Goal: Task Accomplishment & Management: Use online tool/utility

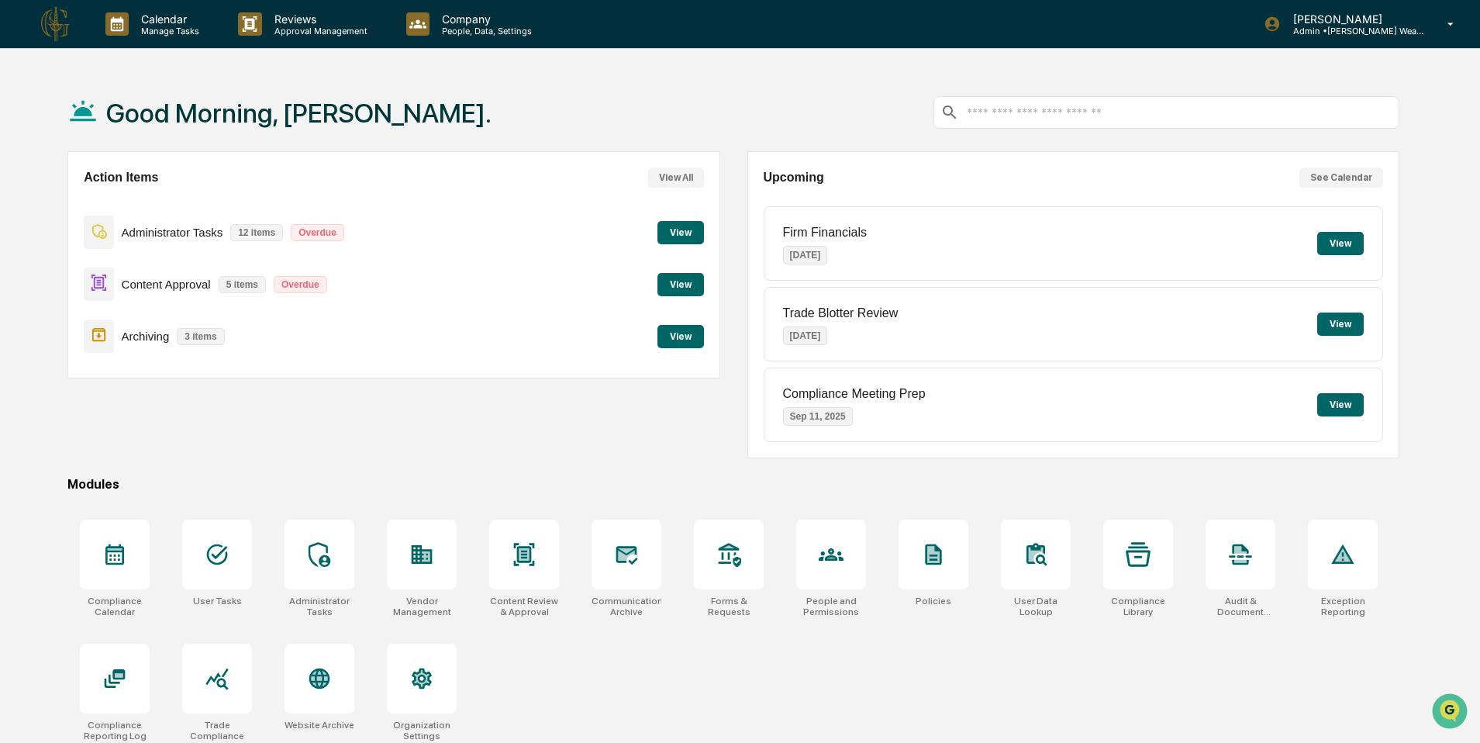
click at [674, 331] on button "View" at bounding box center [680, 336] width 47 height 23
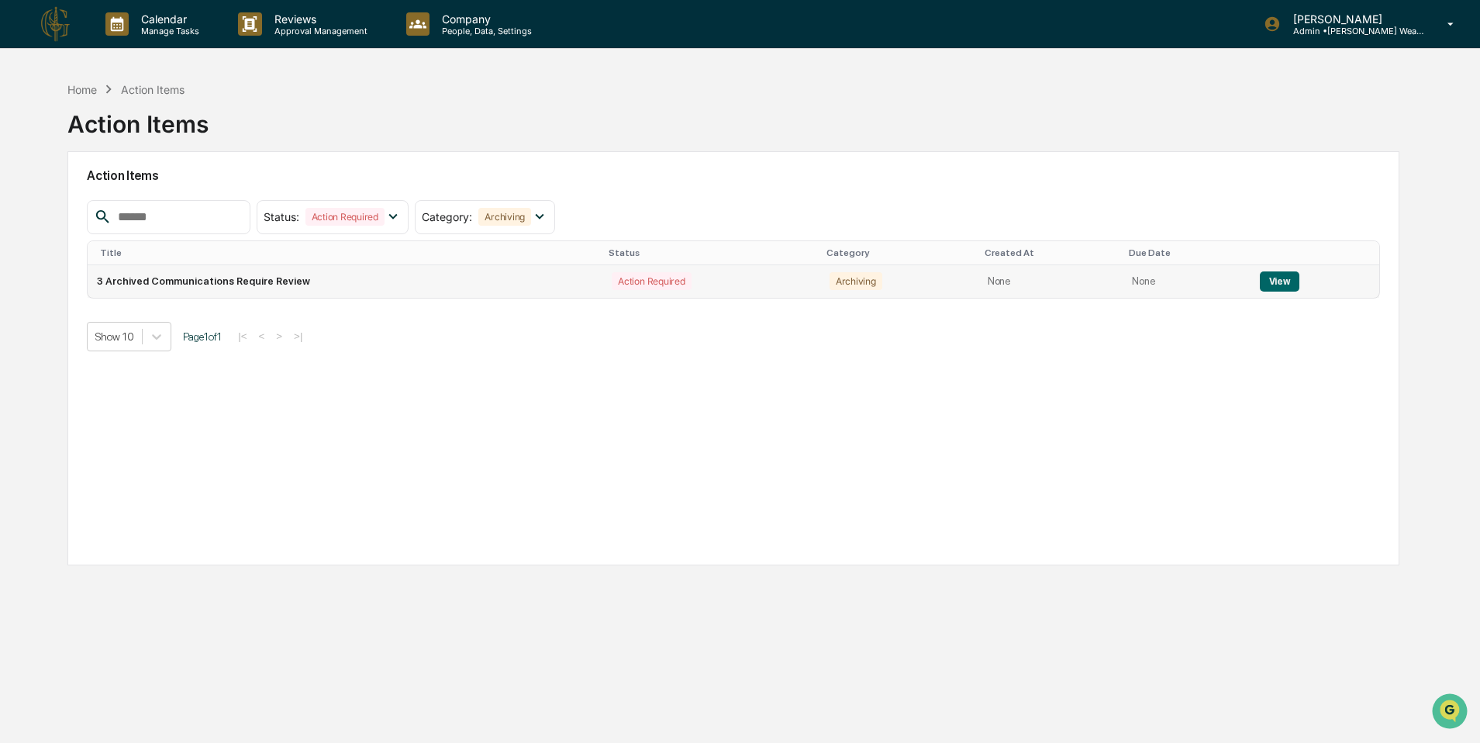
click at [285, 290] on td "3 Archived Communications Require Review" at bounding box center [345, 281] width 515 height 33
click at [1261, 279] on button "View" at bounding box center [1280, 281] width 40 height 20
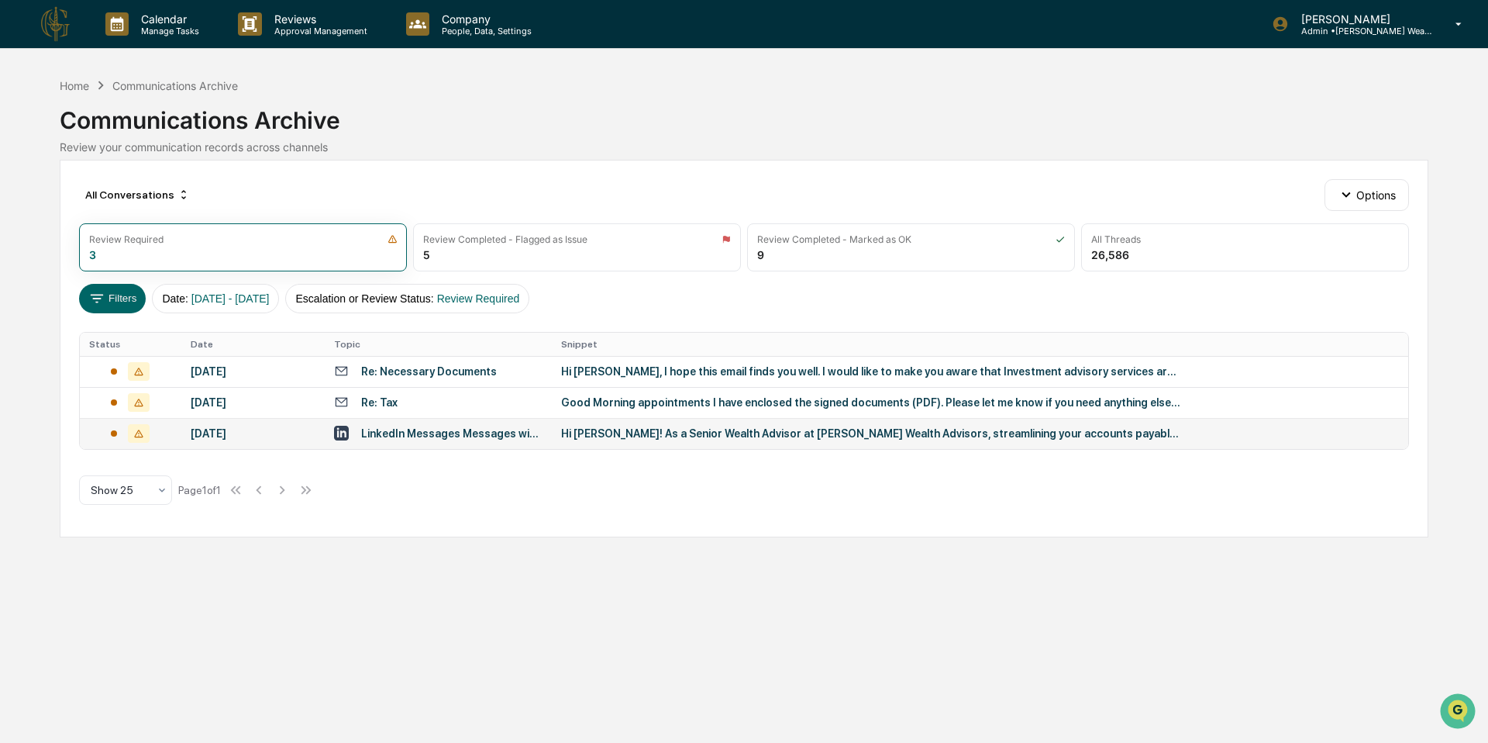
click at [304, 437] on div "[DATE]" at bounding box center [253, 433] width 125 height 12
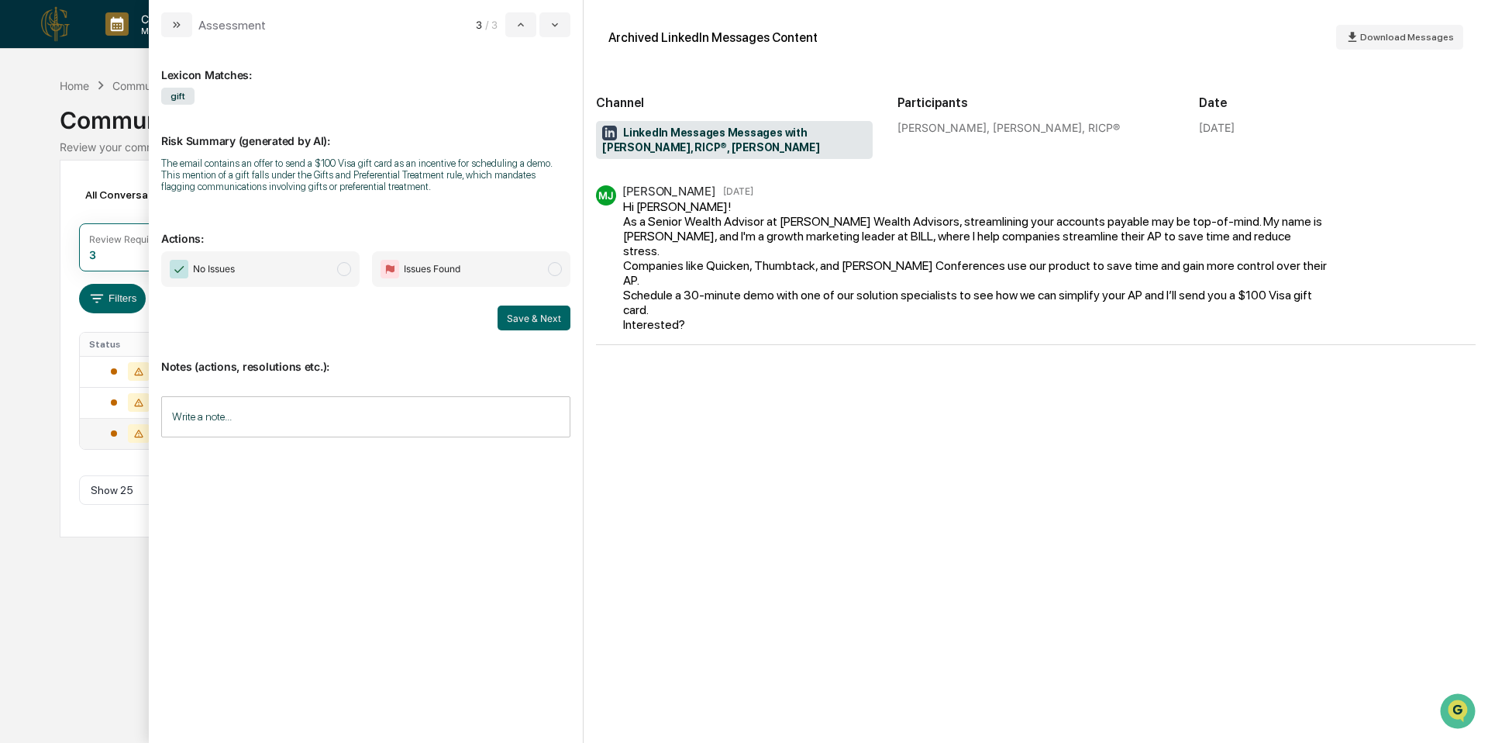
click at [326, 413] on input "Write a note..." at bounding box center [365, 416] width 409 height 41
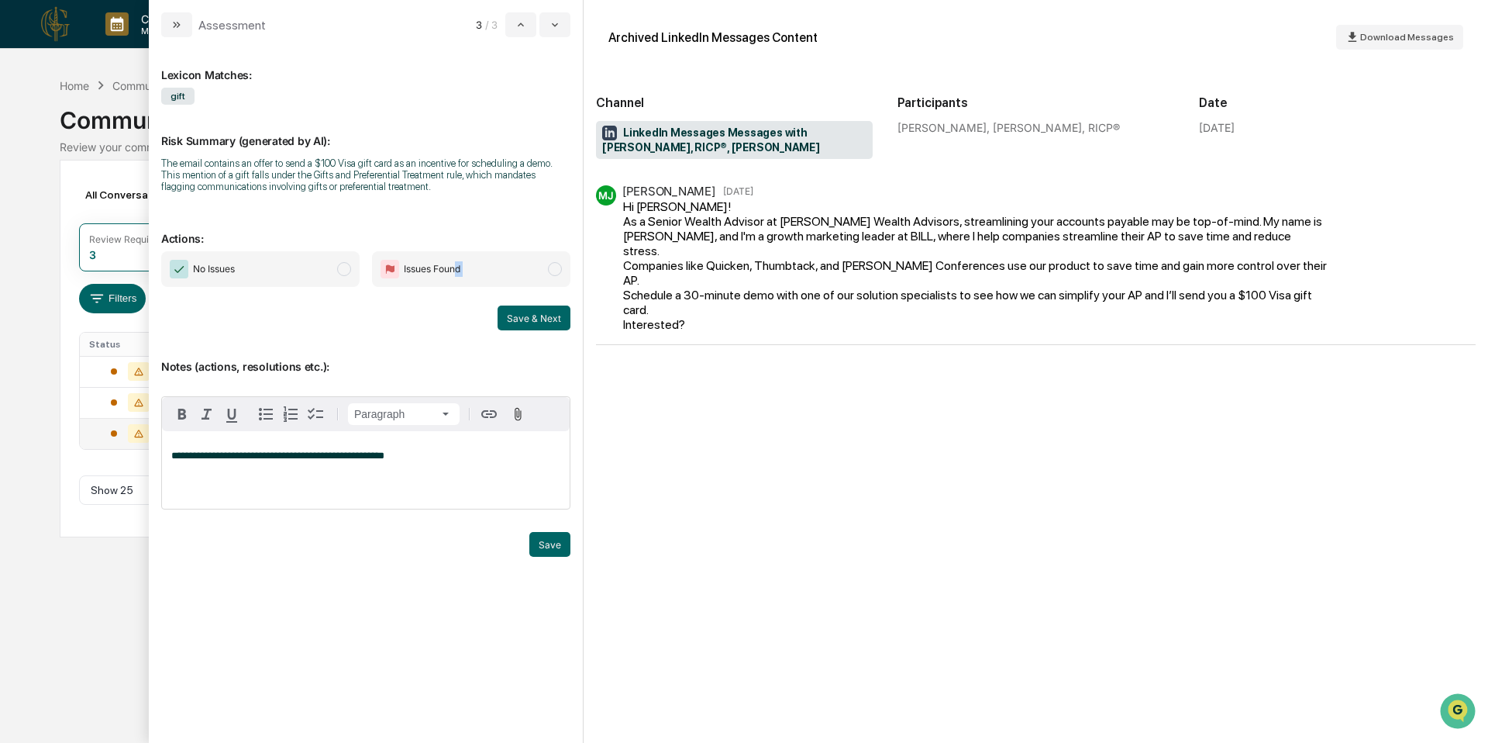
drag, startPoint x: 457, startPoint y: 276, endPoint x: 304, endPoint y: 295, distance: 154.7
click at [298, 300] on div "No Issues Issues Found Save & Next" at bounding box center [365, 290] width 409 height 79
click at [312, 277] on span "No Issues" at bounding box center [260, 269] width 198 height 36
click at [556, 314] on button "Save & Next" at bounding box center [534, 317] width 73 height 25
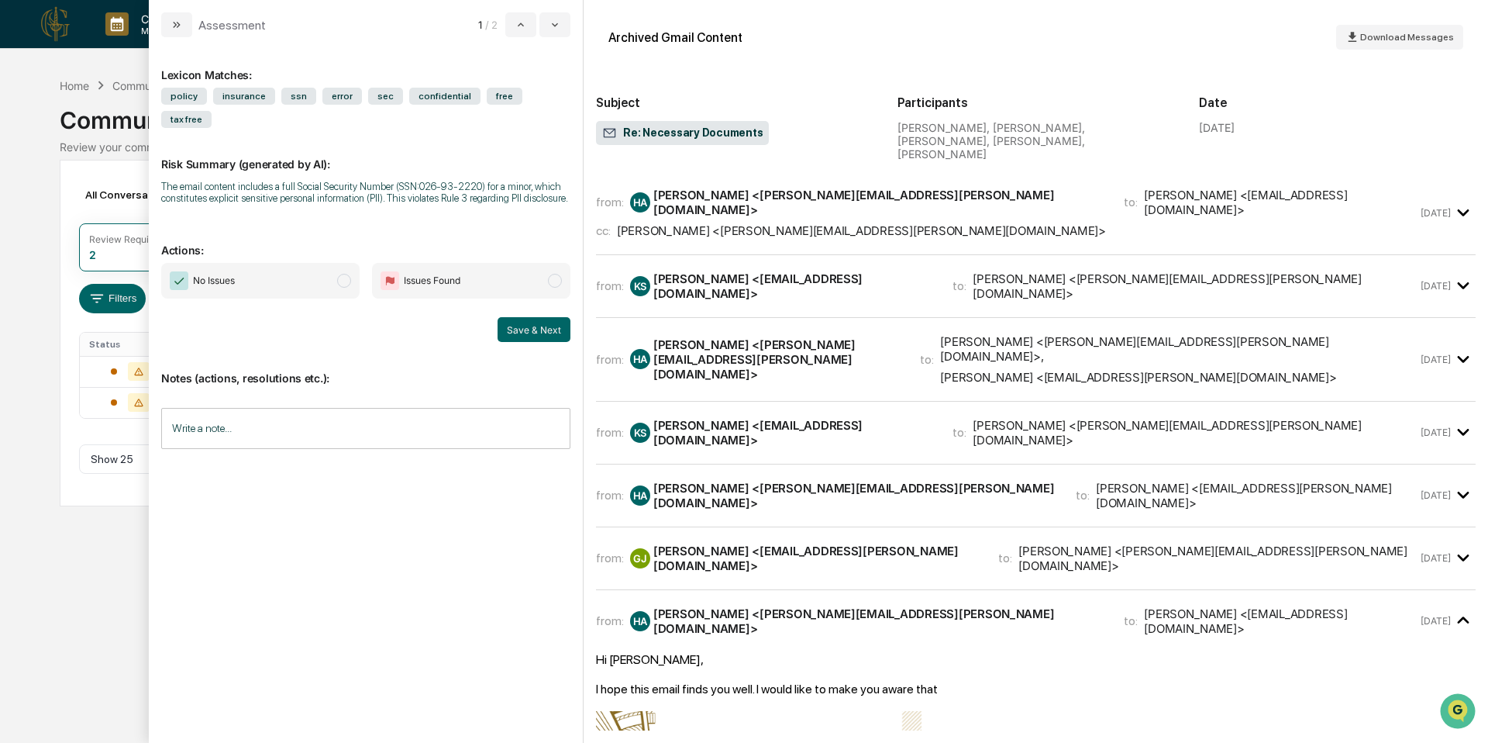
click at [952, 223] on div "cc: [PERSON_NAME] <[PERSON_NAME][EMAIL_ADDRESS][PERSON_NAME][DOMAIN_NAME]>" at bounding box center [1007, 230] width 822 height 15
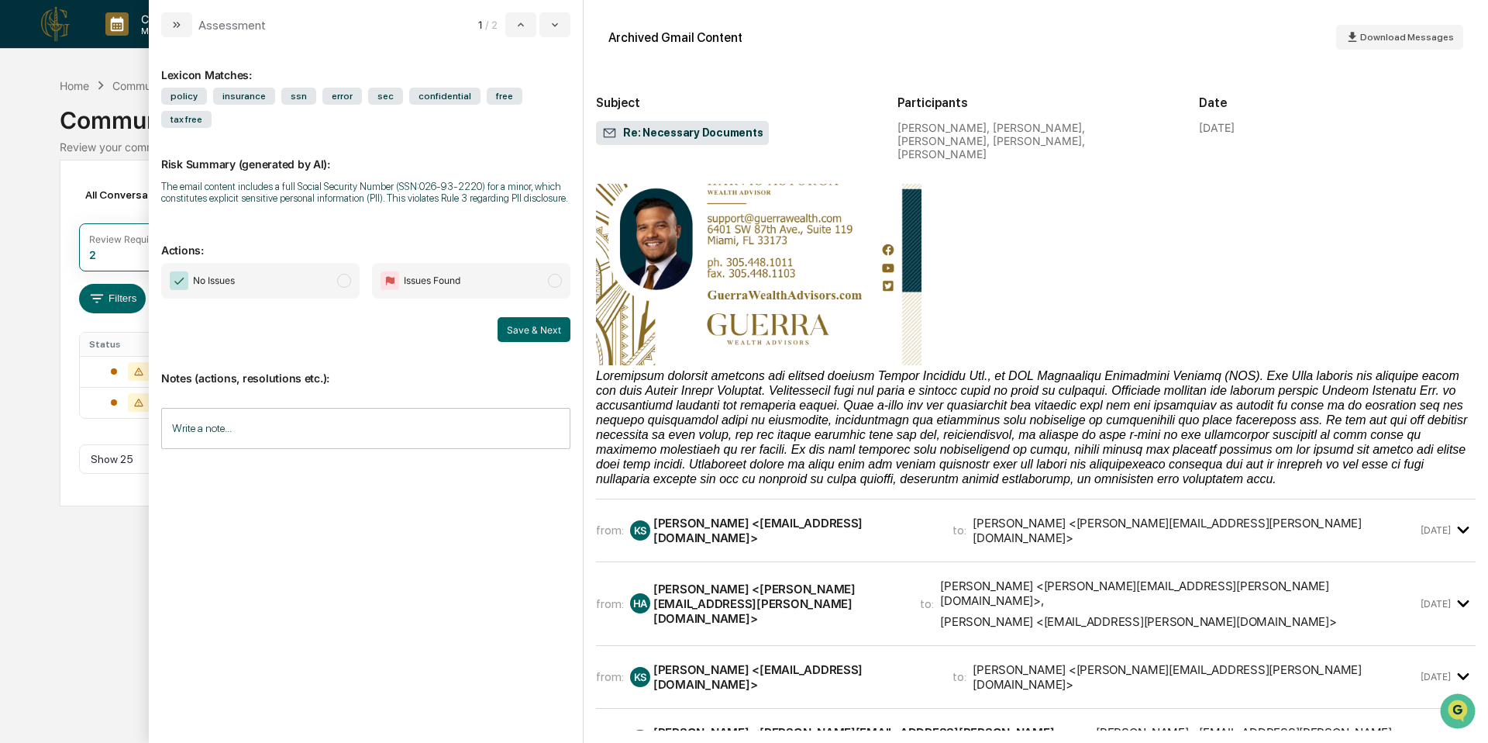
scroll to position [511, 0]
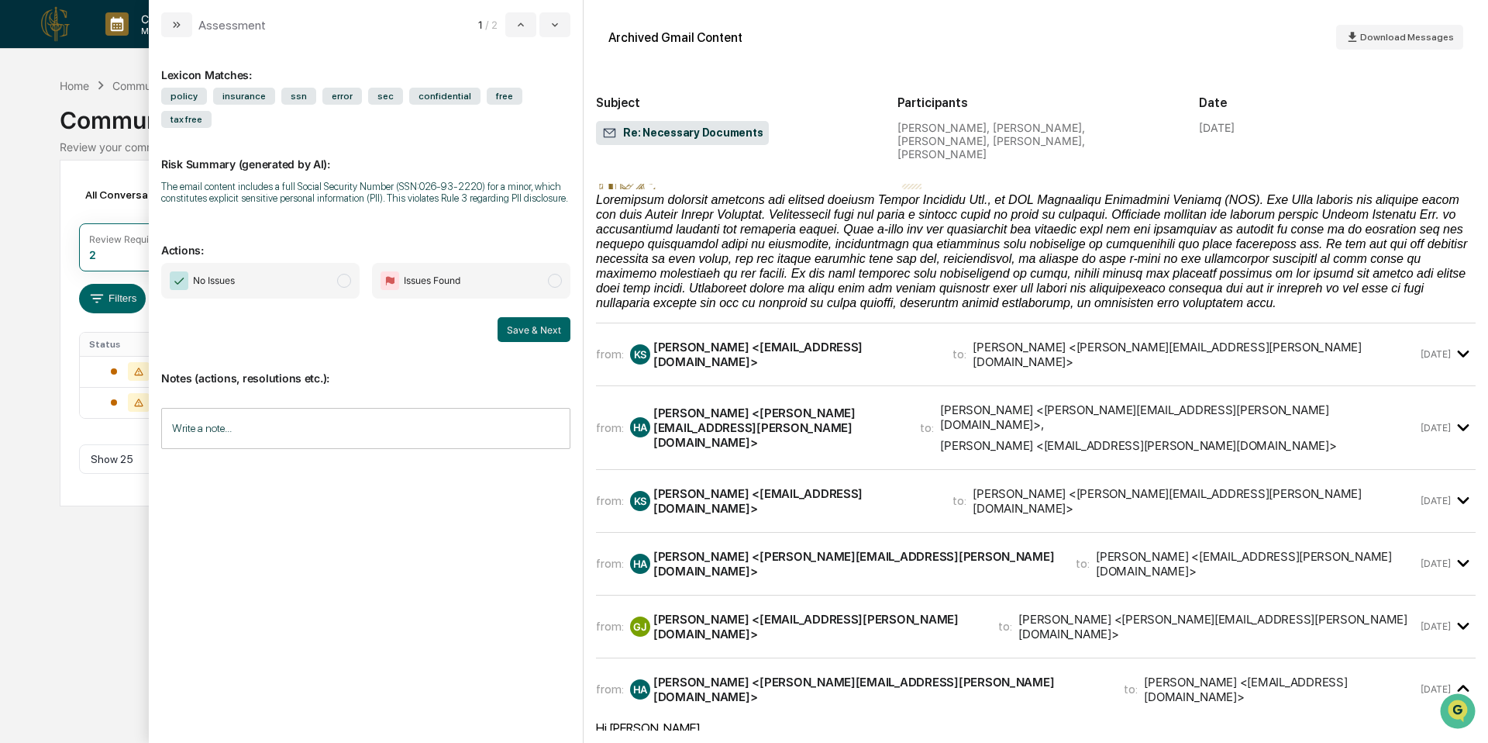
click at [853, 340] on div "[PERSON_NAME] <[EMAIL_ADDRESS][DOMAIN_NAME]>" at bounding box center [793, 354] width 281 height 29
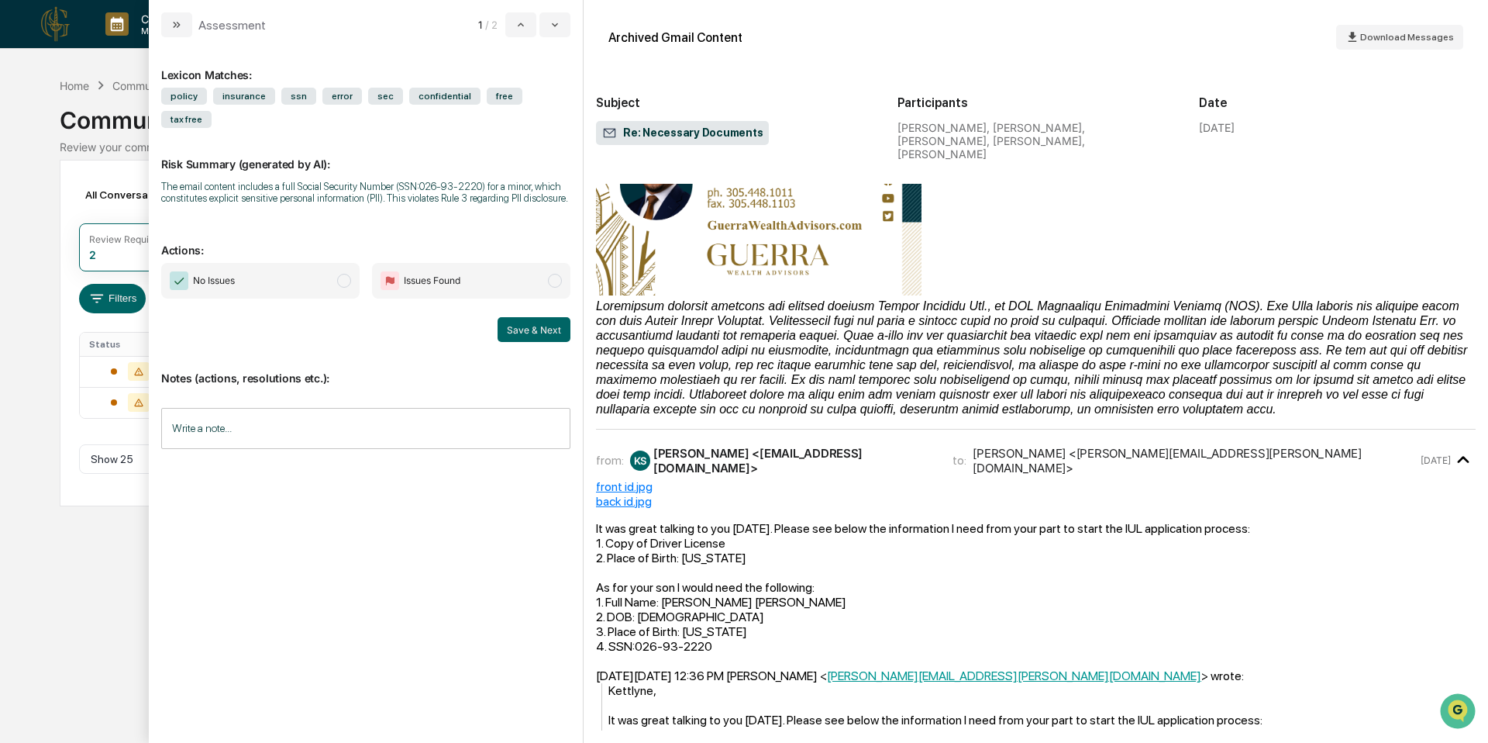
scroll to position [440, 0]
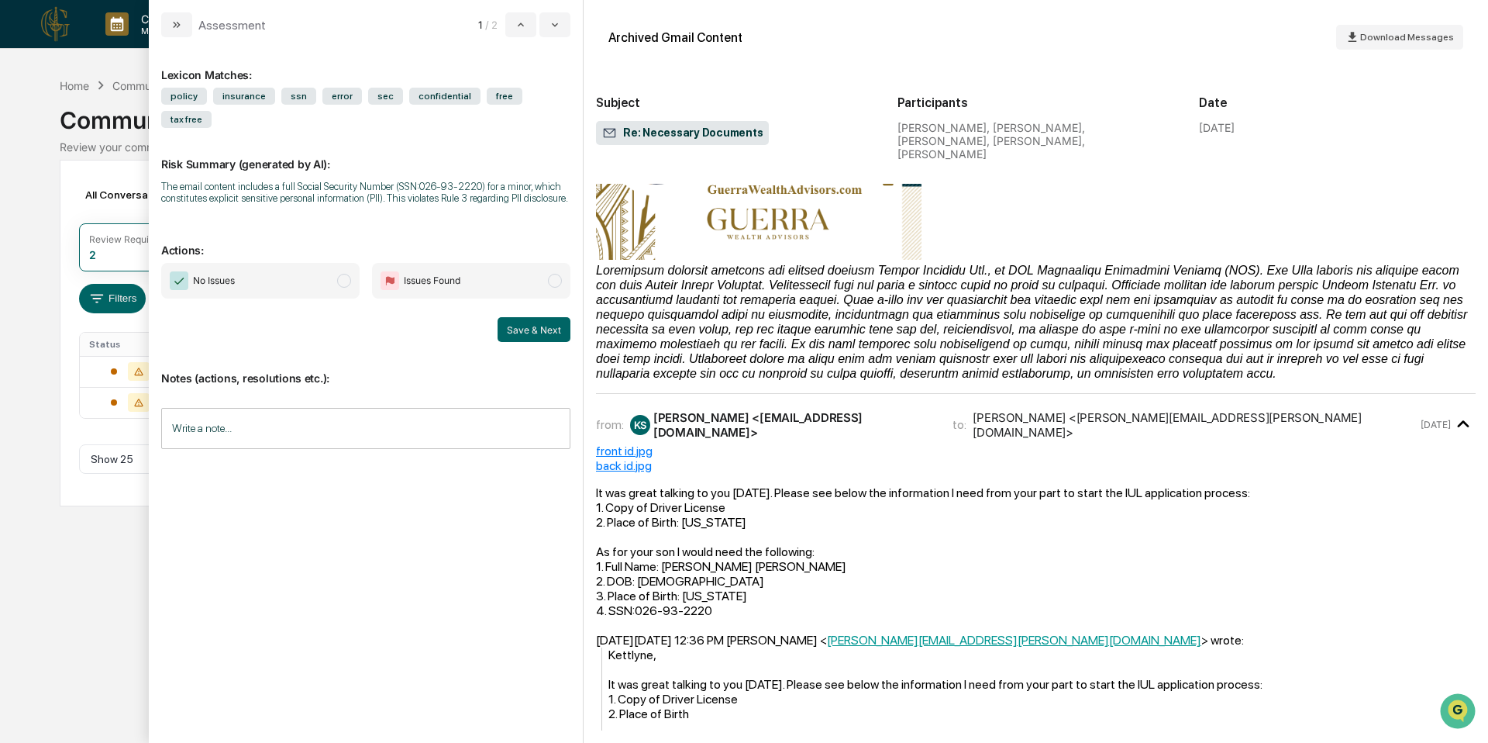
click at [757, 406] on div "from: KS [PERSON_NAME] <[EMAIL_ADDRESS][DOMAIN_NAME]> to: [PERSON_NAME] <[PERSO…" at bounding box center [1036, 424] width 880 height 37
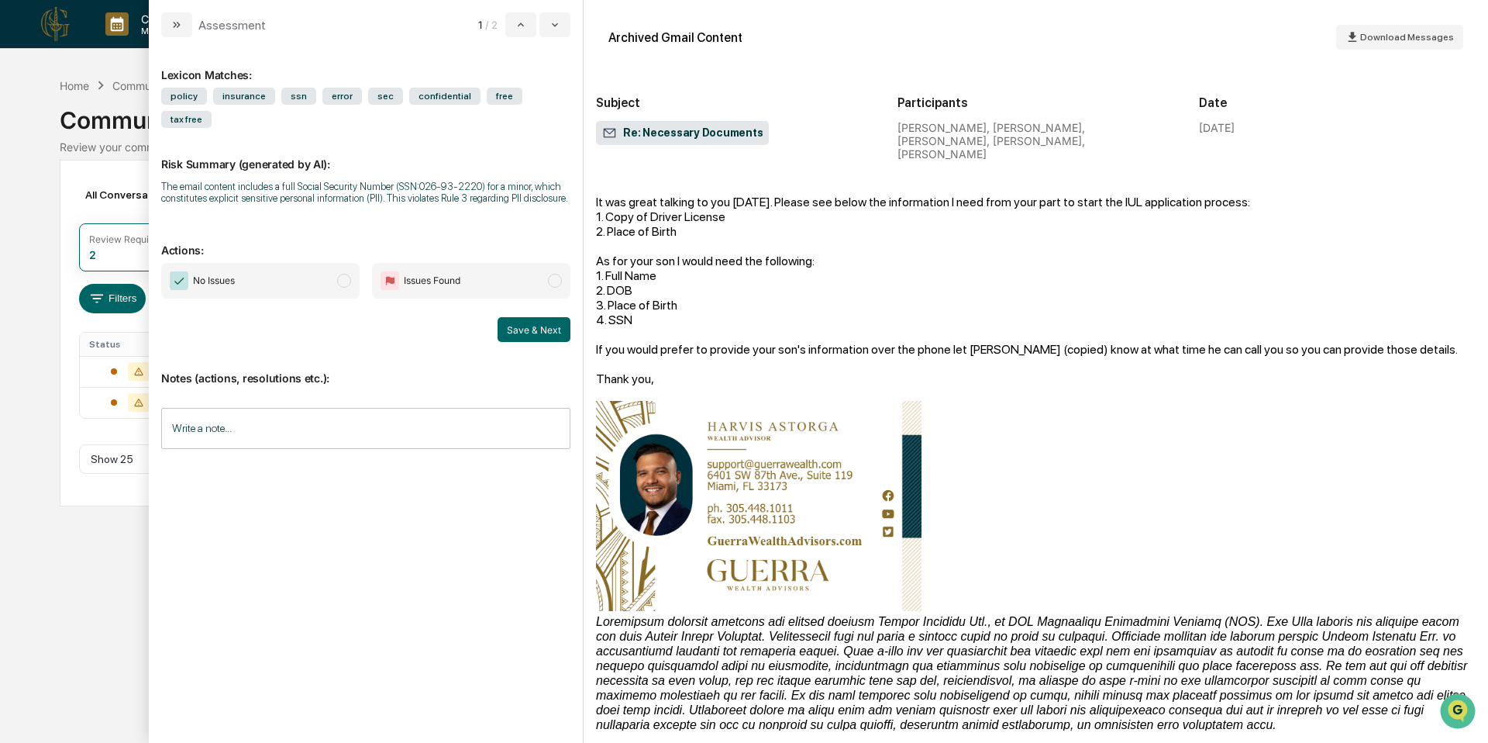
scroll to position [0, 0]
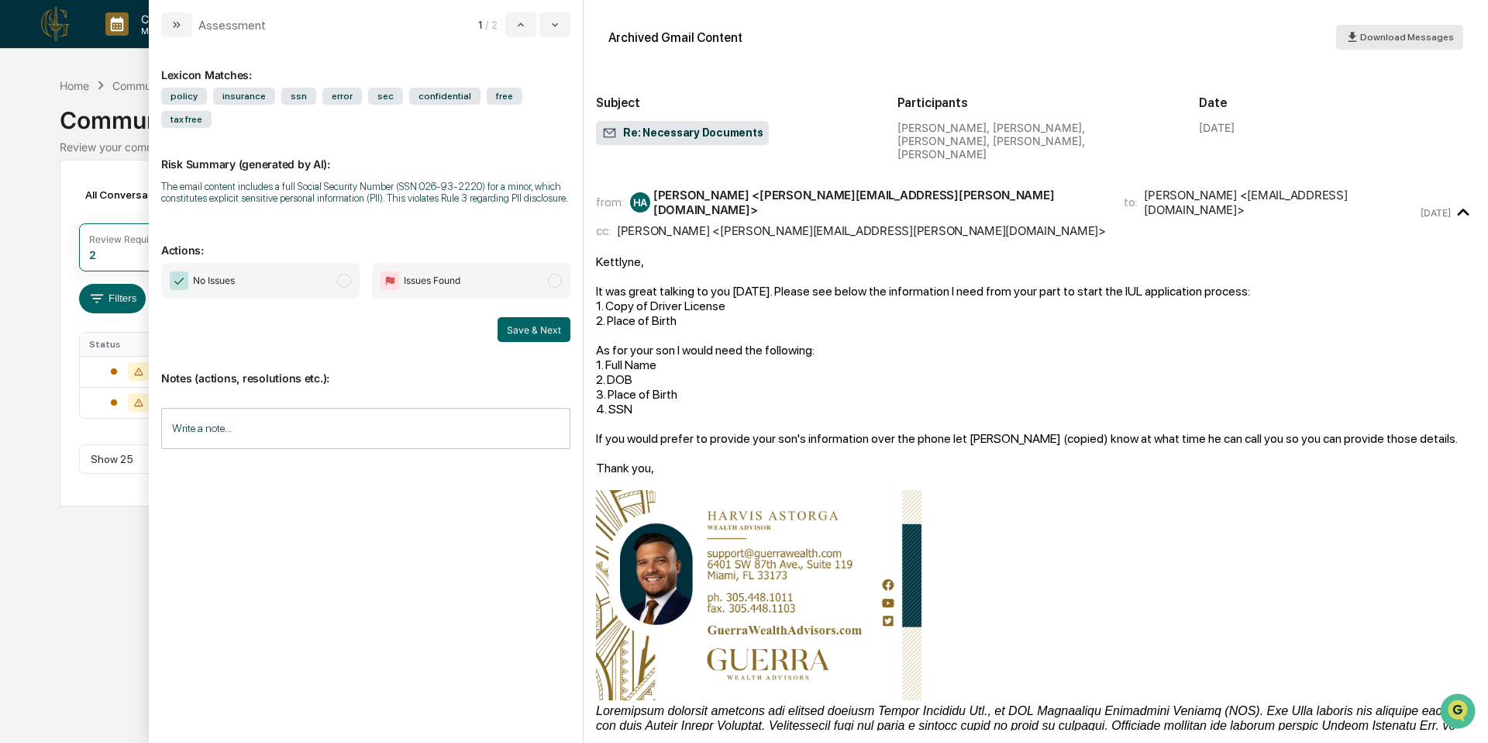
click at [1425, 36] on span "Download Messages" at bounding box center [1407, 37] width 94 height 11
click at [481, 298] on span "Issues Found" at bounding box center [471, 281] width 198 height 36
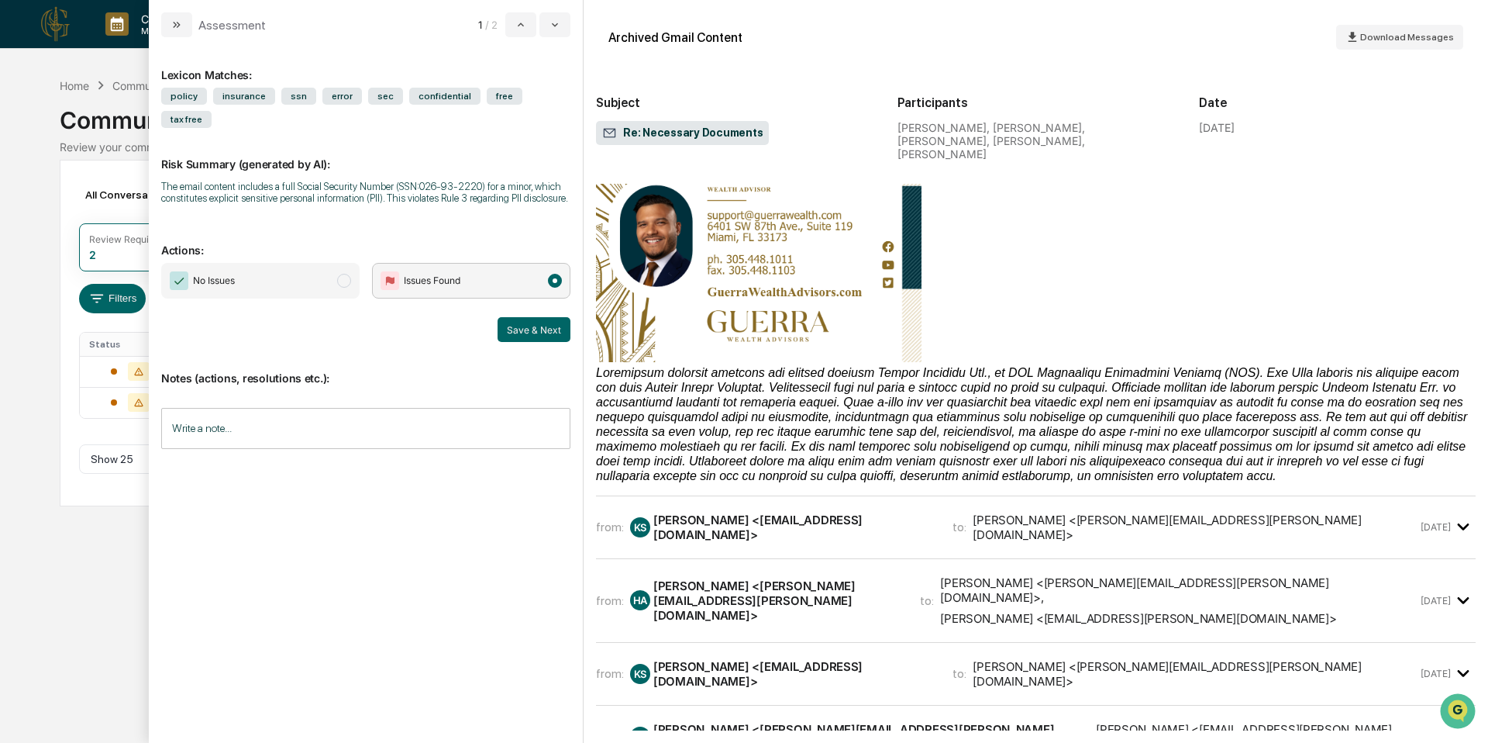
scroll to position [359, 0]
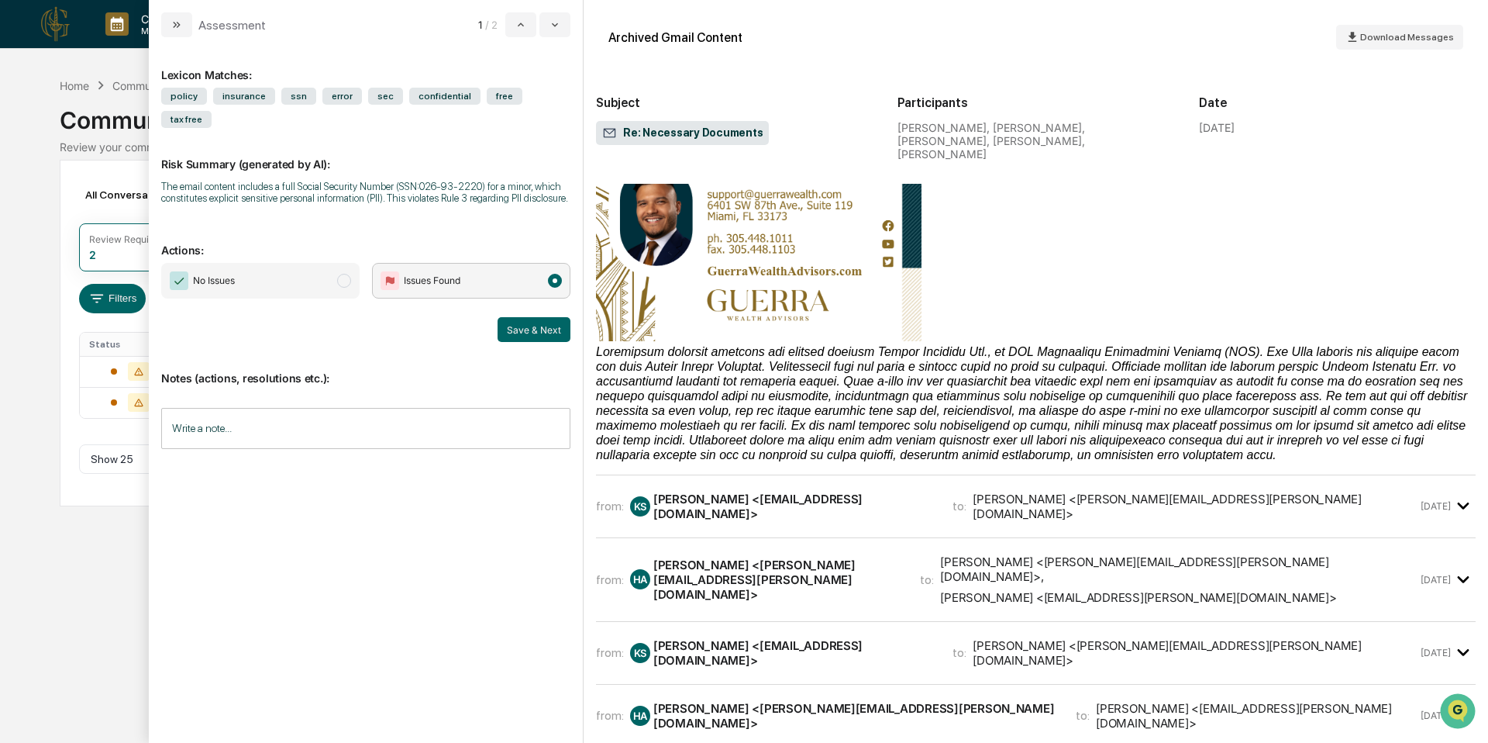
click at [874, 488] on div "from: KS [PERSON_NAME] <[EMAIL_ADDRESS][DOMAIN_NAME]> to: [PERSON_NAME] <[PERSO…" at bounding box center [1036, 513] width 880 height 50
click at [860, 488] on div "from: KS [PERSON_NAME] <[EMAIL_ADDRESS][DOMAIN_NAME]> to: [PERSON_NAME] <[PERSO…" at bounding box center [1036, 506] width 880 height 37
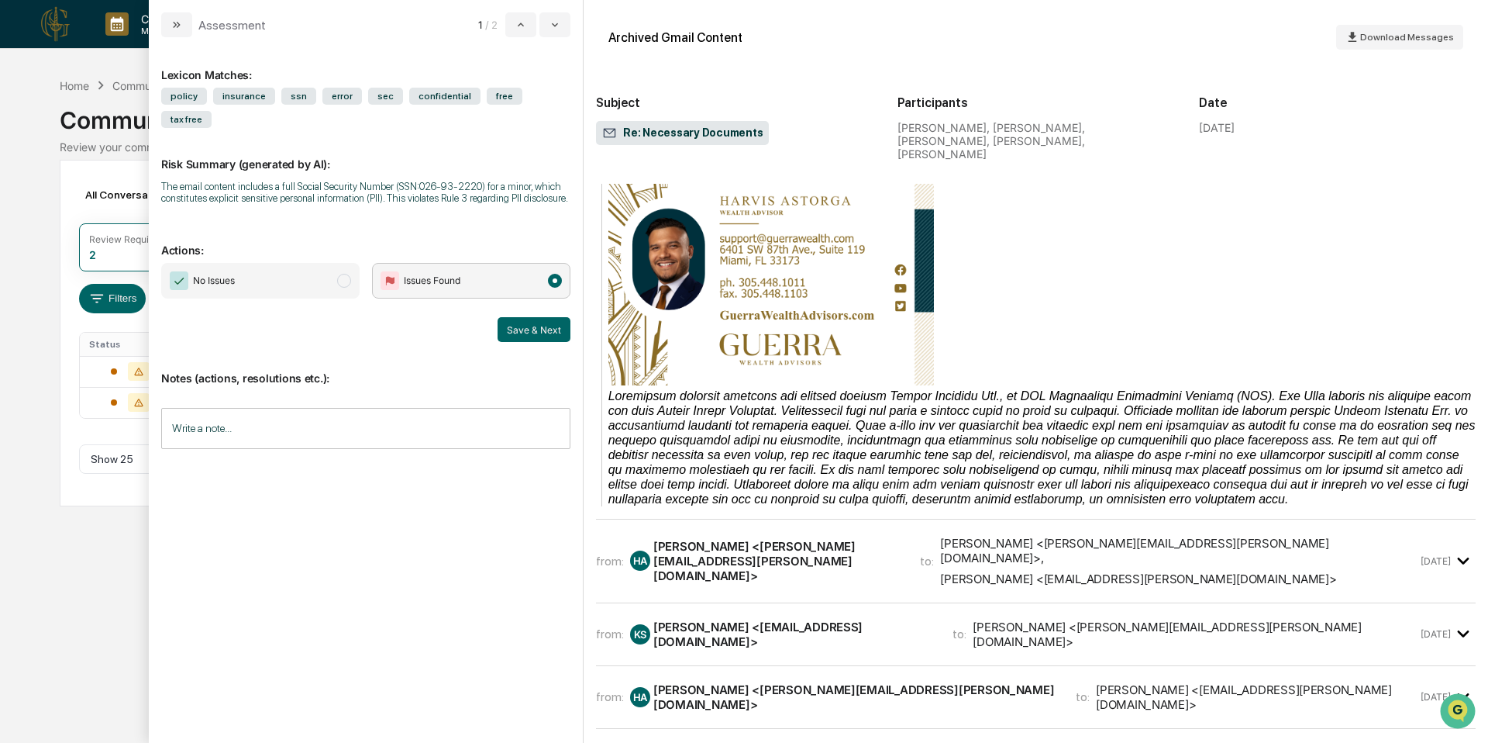
scroll to position [1150, 0]
click at [873, 537] on div "[PERSON_NAME] <[PERSON_NAME][EMAIL_ADDRESS][PERSON_NAME][DOMAIN_NAME]>" at bounding box center [777, 559] width 248 height 44
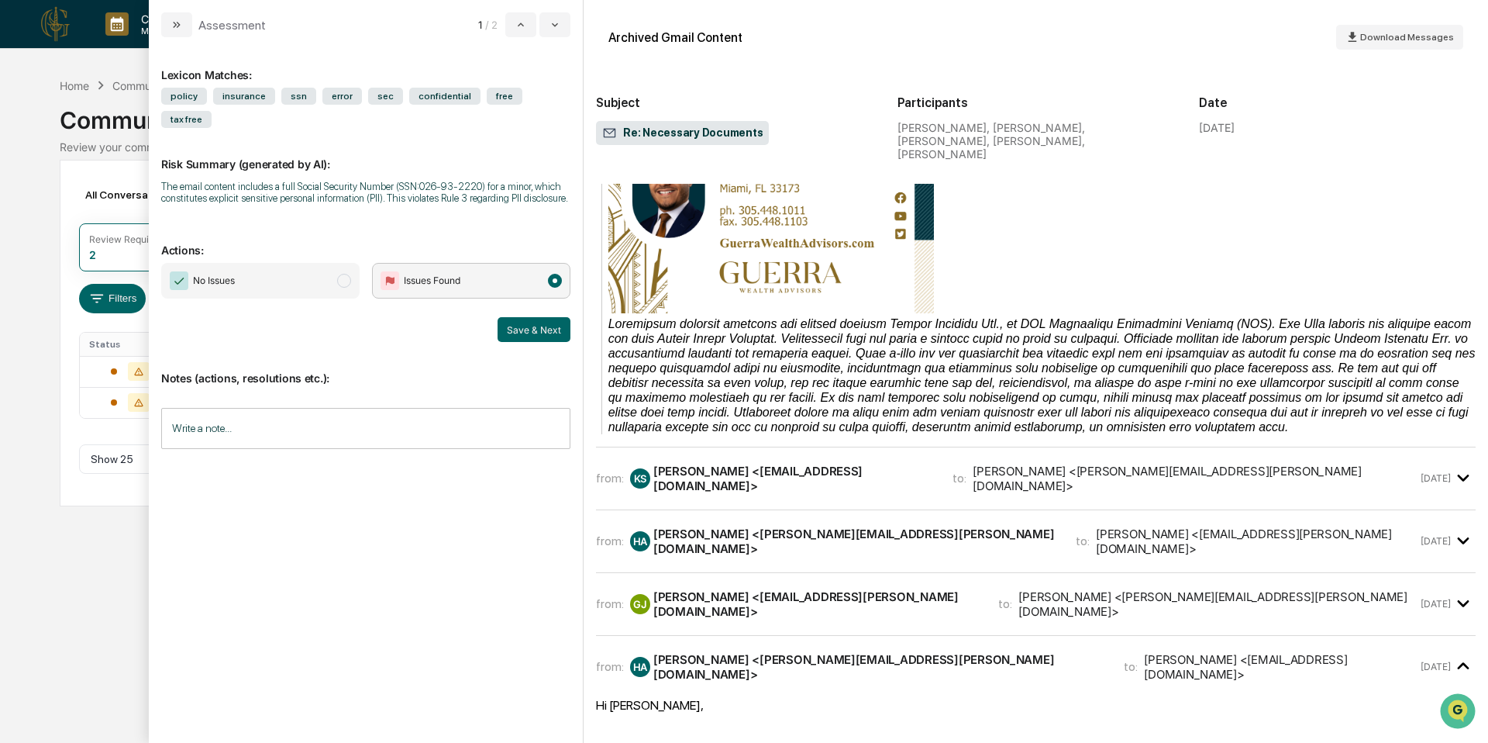
scroll to position [2756, 0]
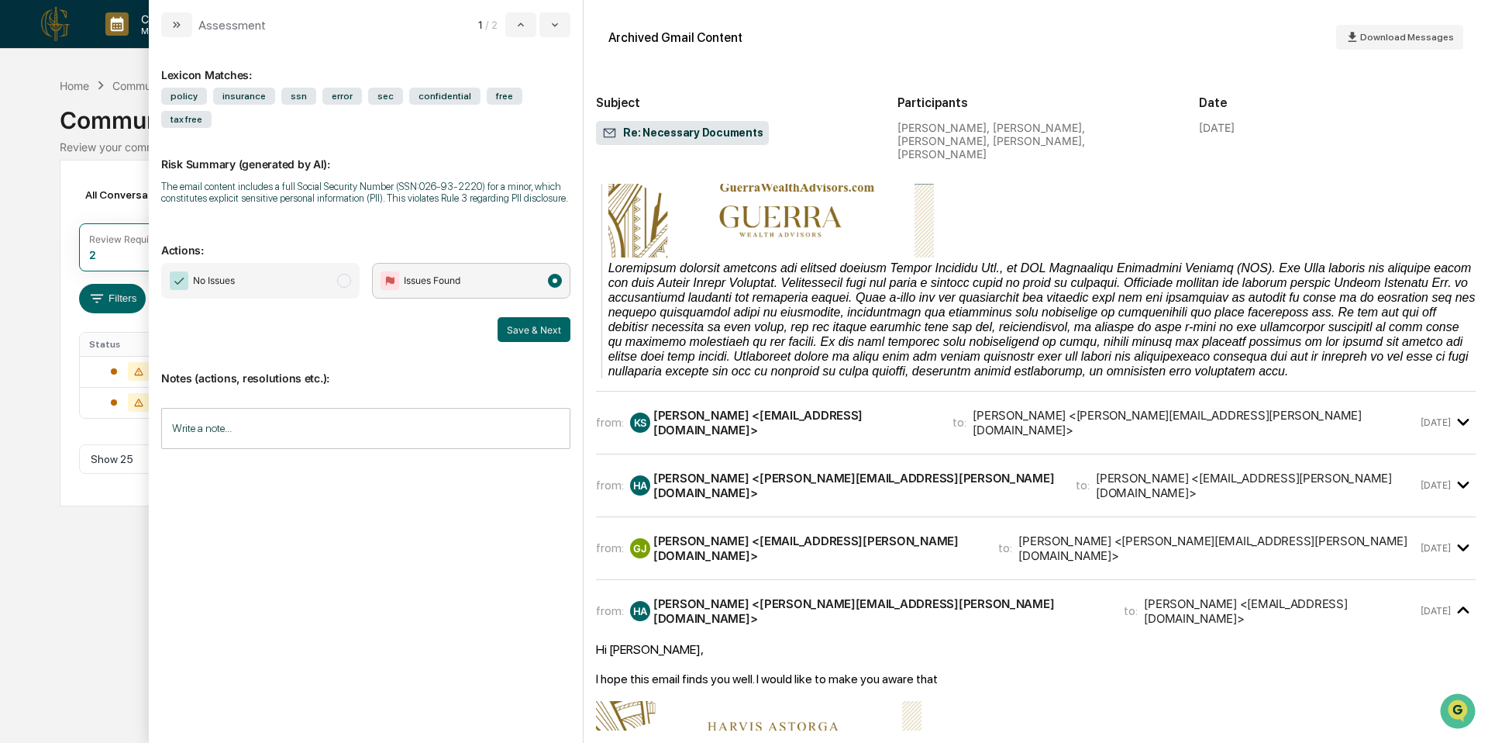
click at [888, 404] on div "from: KS [PERSON_NAME] <[EMAIL_ADDRESS][DOMAIN_NAME]> to: [PERSON_NAME] <[PERSO…" at bounding box center [1036, 422] width 880 height 37
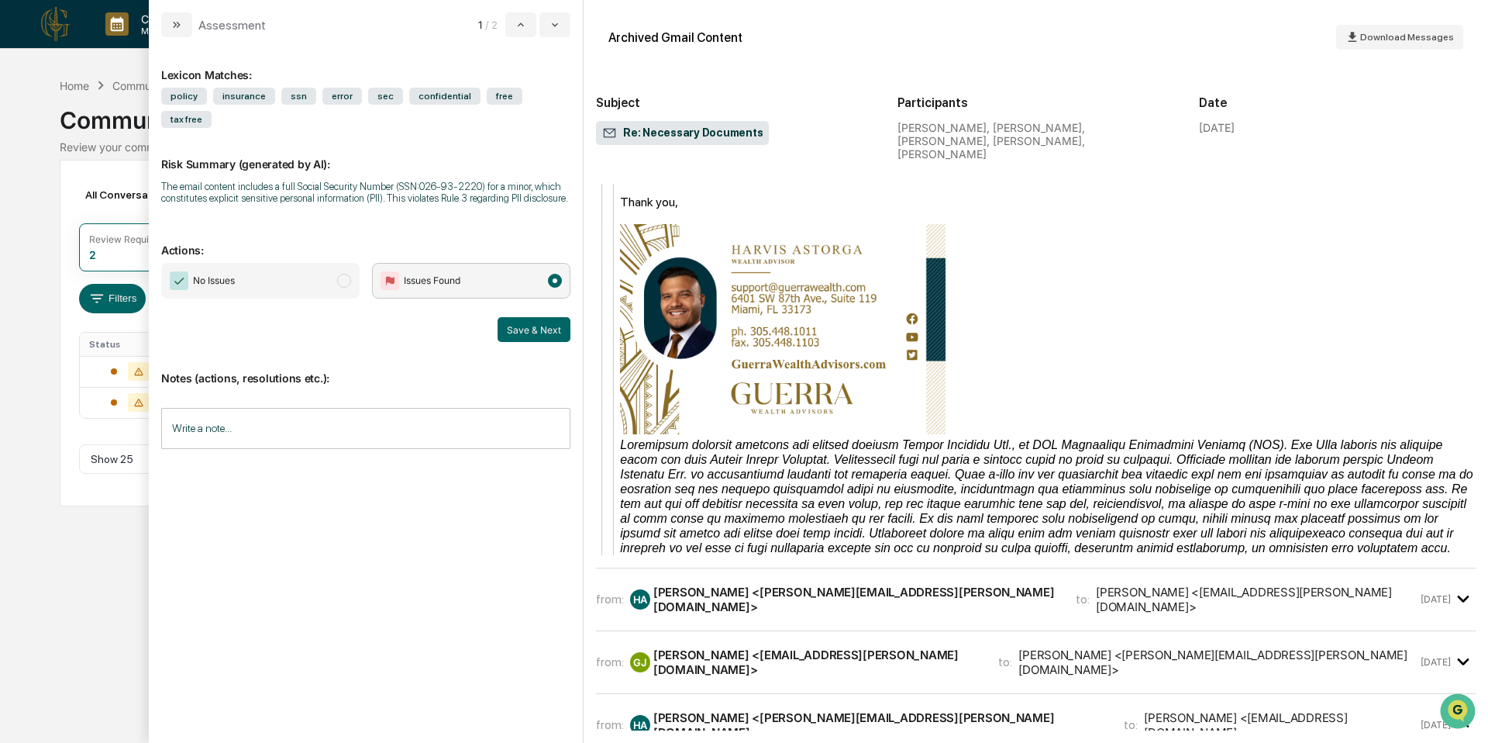
scroll to position [3513, 0]
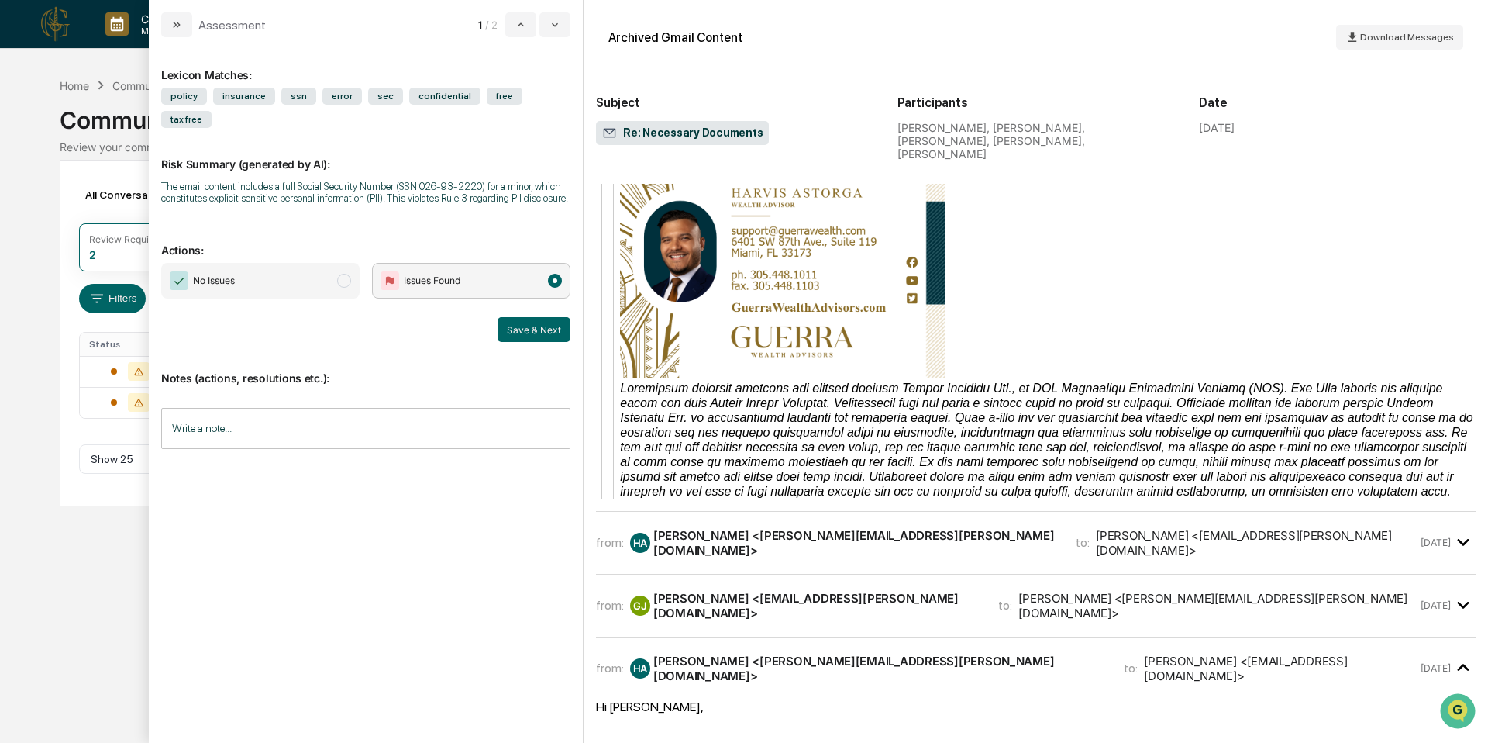
click at [915, 528] on div "[PERSON_NAME] <[PERSON_NAME][EMAIL_ADDRESS][PERSON_NAME][DOMAIN_NAME]>" at bounding box center [855, 542] width 404 height 29
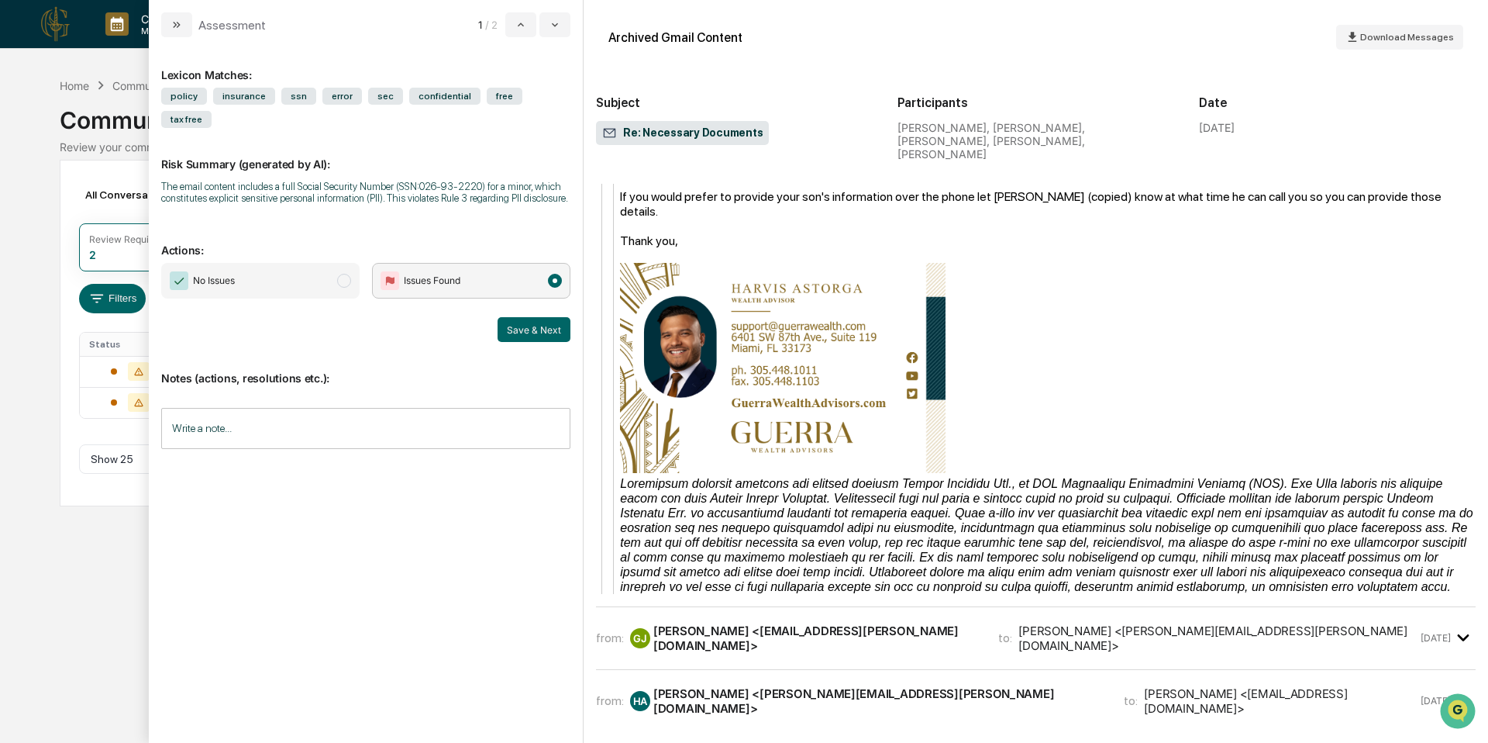
scroll to position [4874, 0]
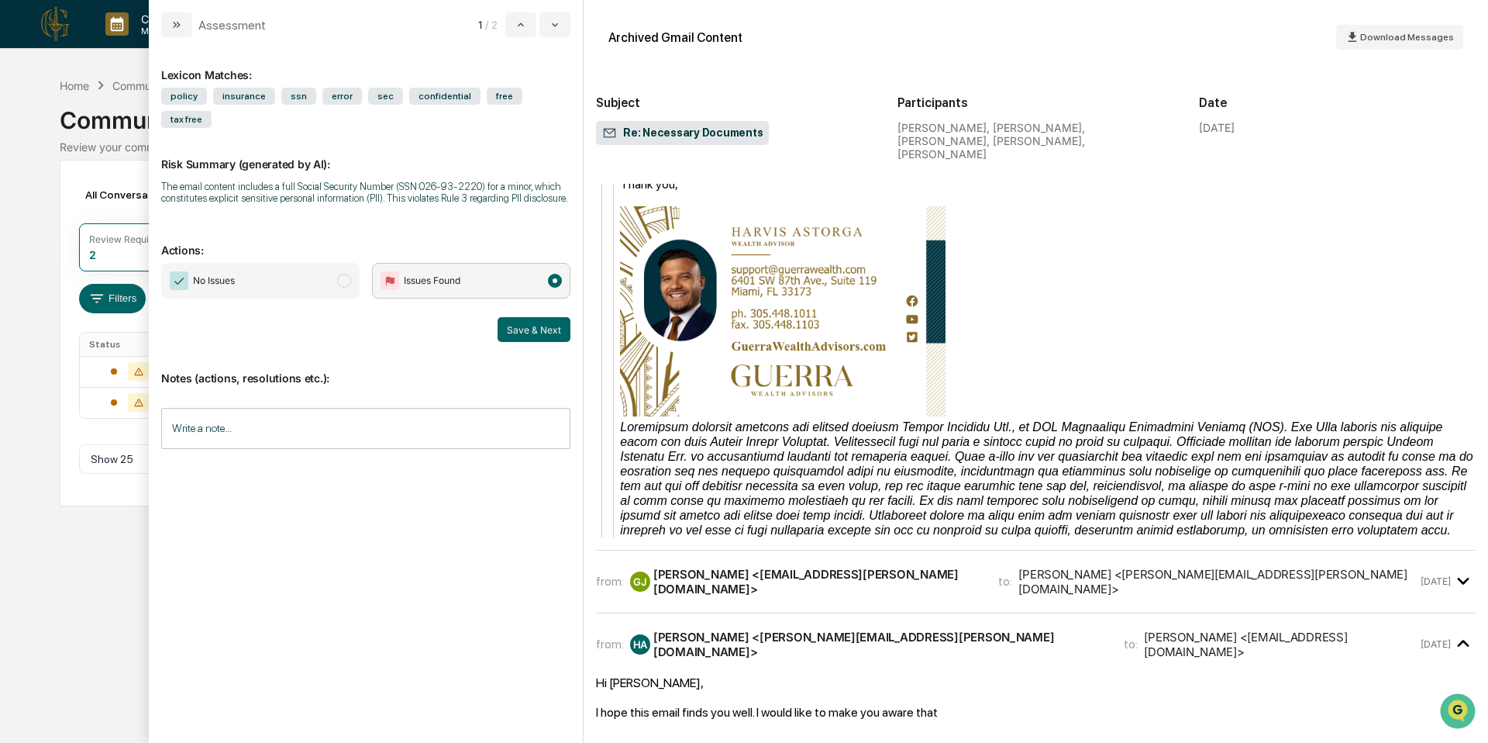
click at [905, 563] on div "from: [PERSON_NAME] <[EMAIL_ADDRESS][PERSON_NAME][DOMAIN_NAME]> to: [PERSON_NAM…" at bounding box center [1036, 588] width 880 height 50
click at [908, 563] on div "from: [PERSON_NAME] <[EMAIL_ADDRESS][PERSON_NAME][DOMAIN_NAME]> to: [PERSON_NAM…" at bounding box center [1036, 581] width 880 height 37
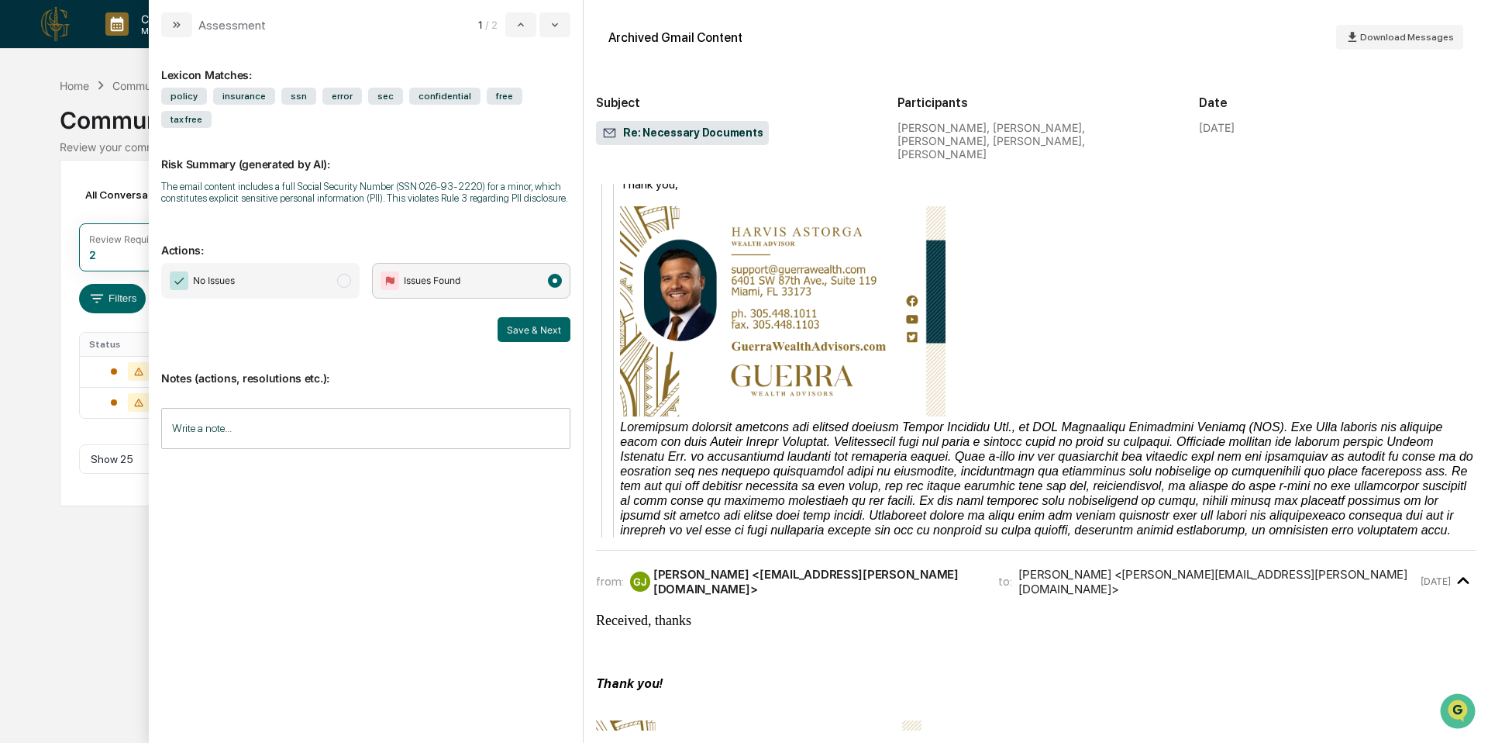
click at [911, 563] on div "from: [PERSON_NAME] <[EMAIL_ADDRESS][PERSON_NAME][DOMAIN_NAME]> to: [PERSON_NAM…" at bounding box center [1036, 581] width 880 height 37
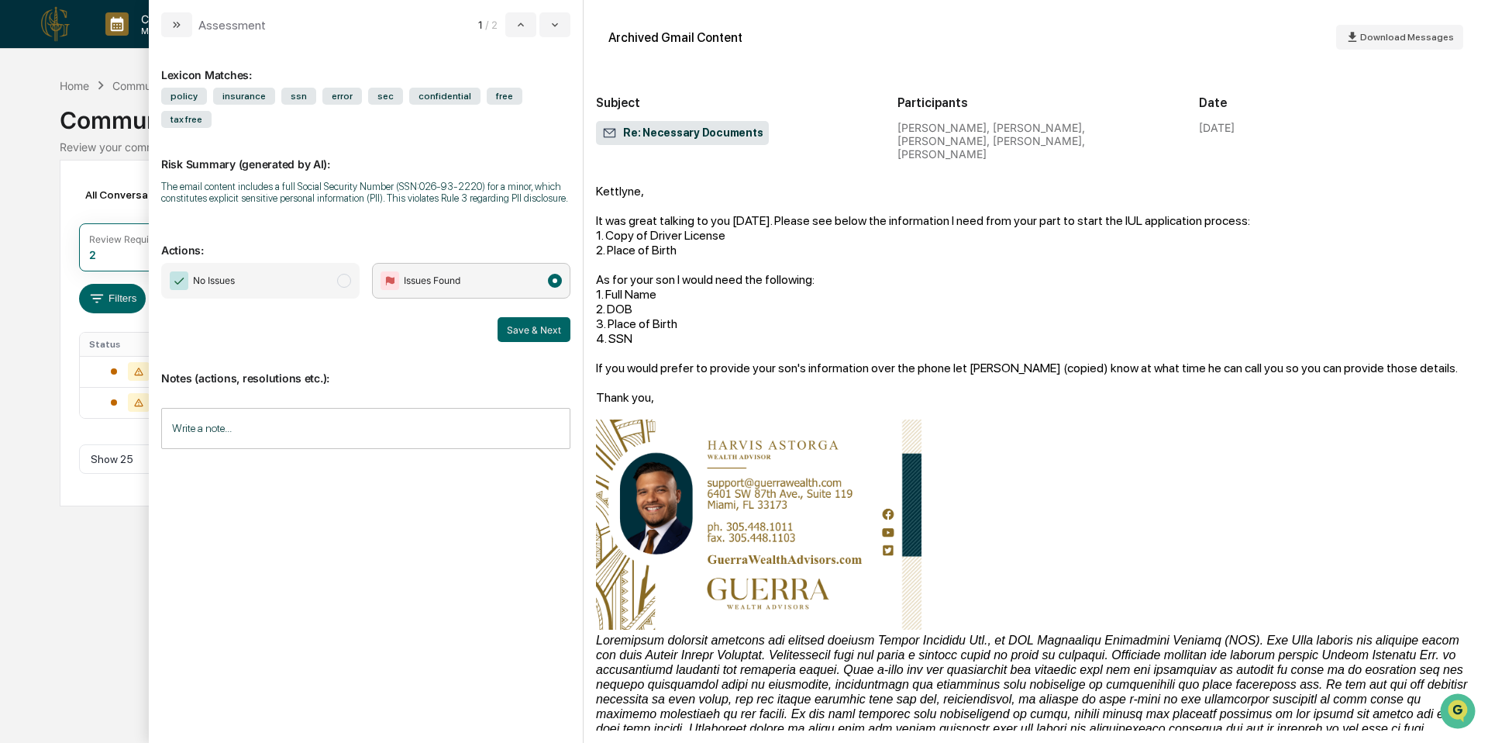
scroll to position [0, 0]
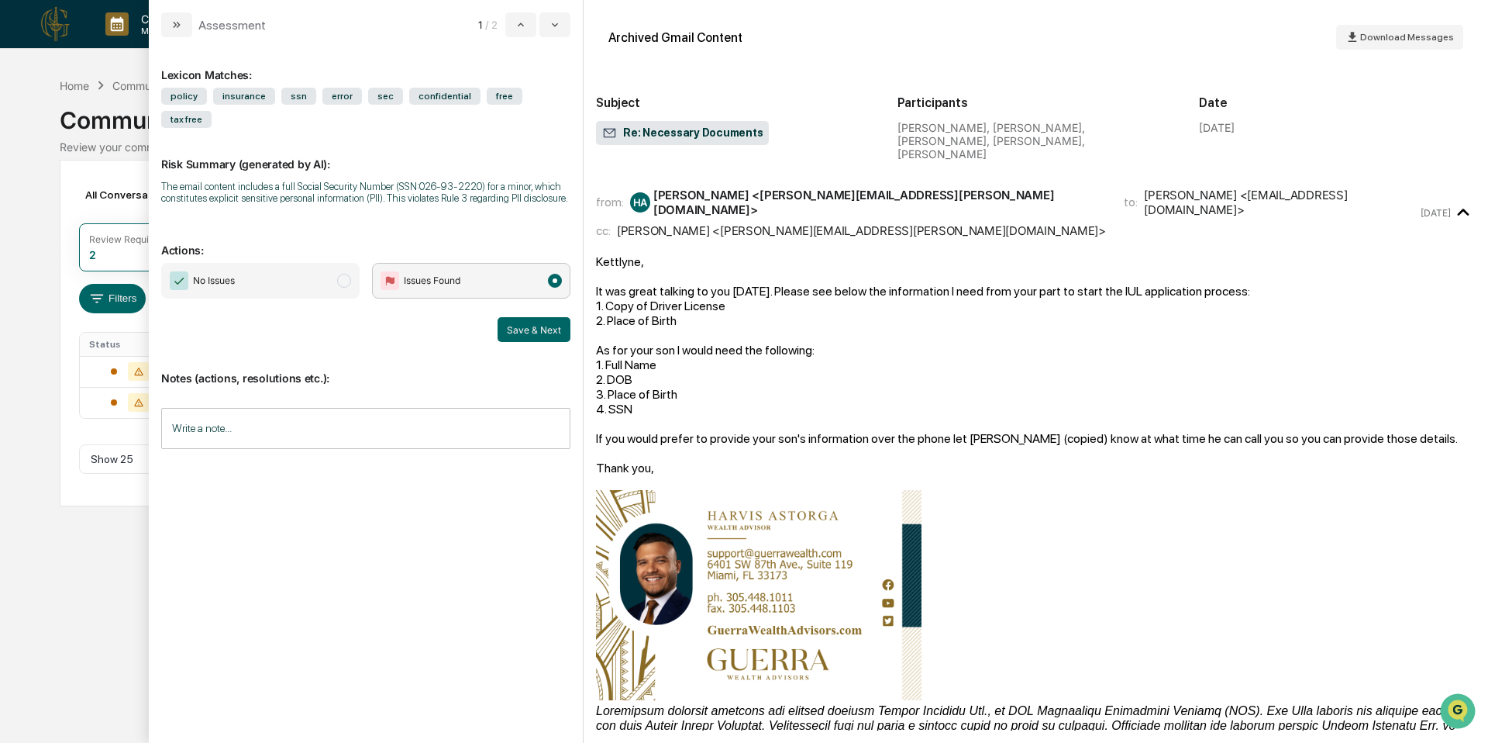
click at [539, 291] on span "Issues Found" at bounding box center [471, 281] width 198 height 36
click at [557, 288] on span "modal" at bounding box center [555, 281] width 14 height 14
click at [551, 31] on button "modal" at bounding box center [554, 24] width 31 height 25
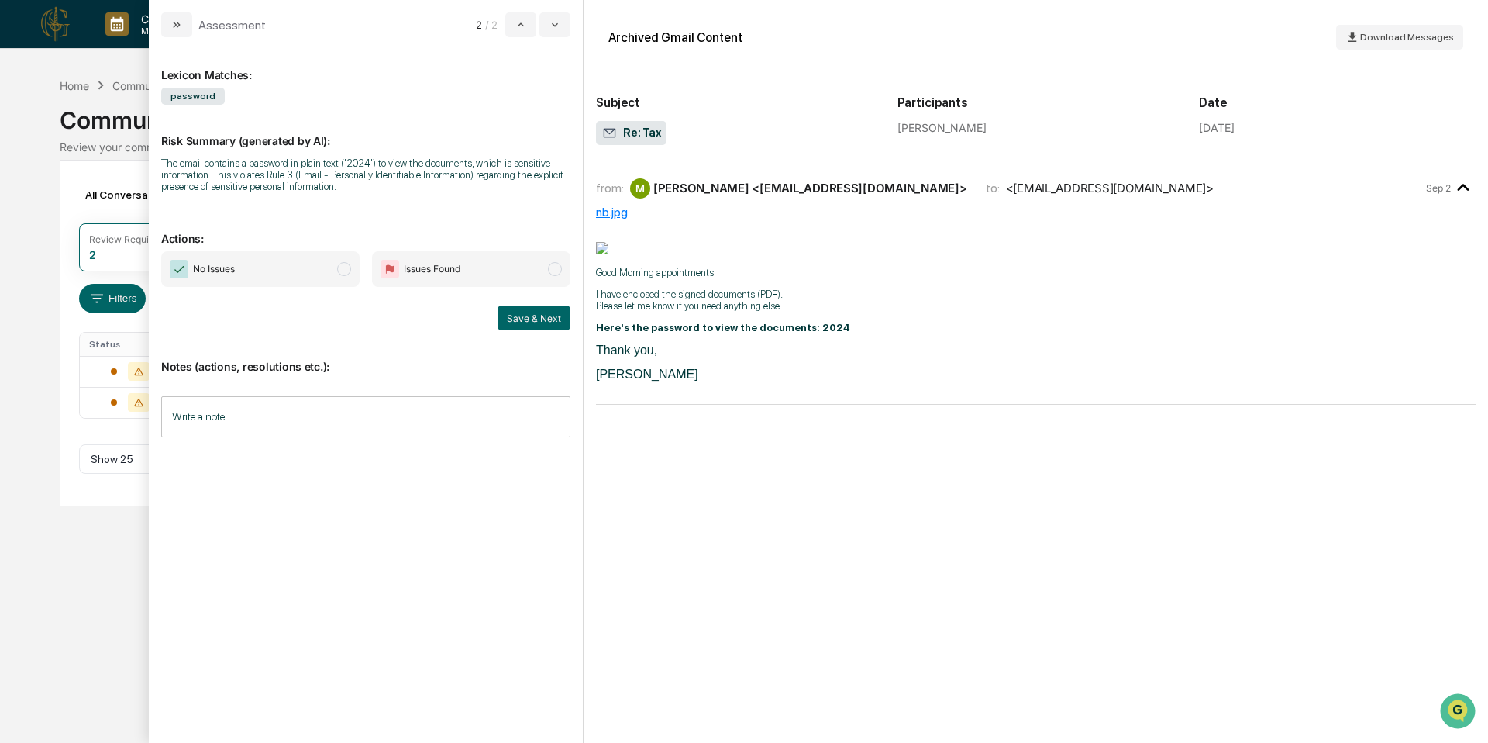
click at [1467, 192] on icon "modal" at bounding box center [1464, 188] width 26 height 26
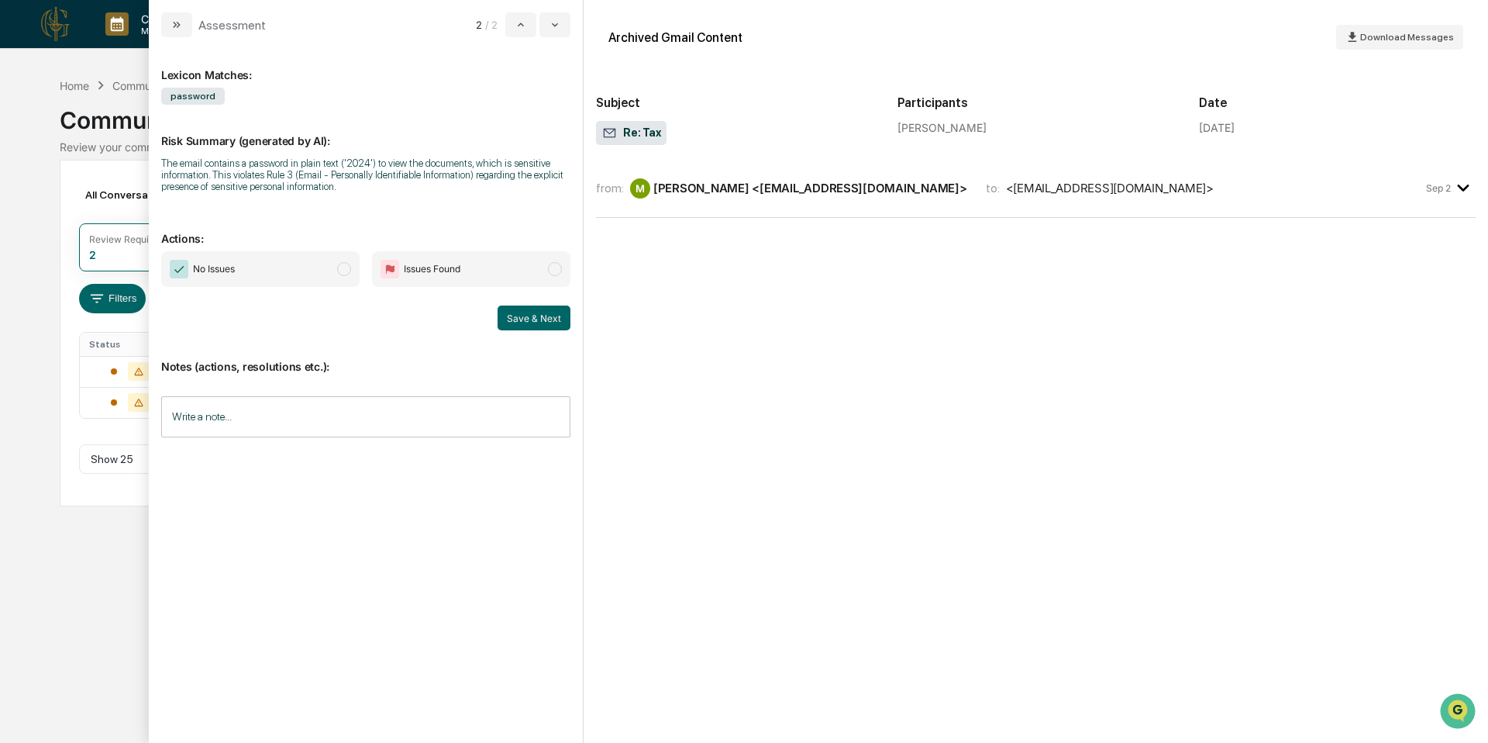
click at [1466, 191] on icon "modal" at bounding box center [1464, 188] width 26 height 26
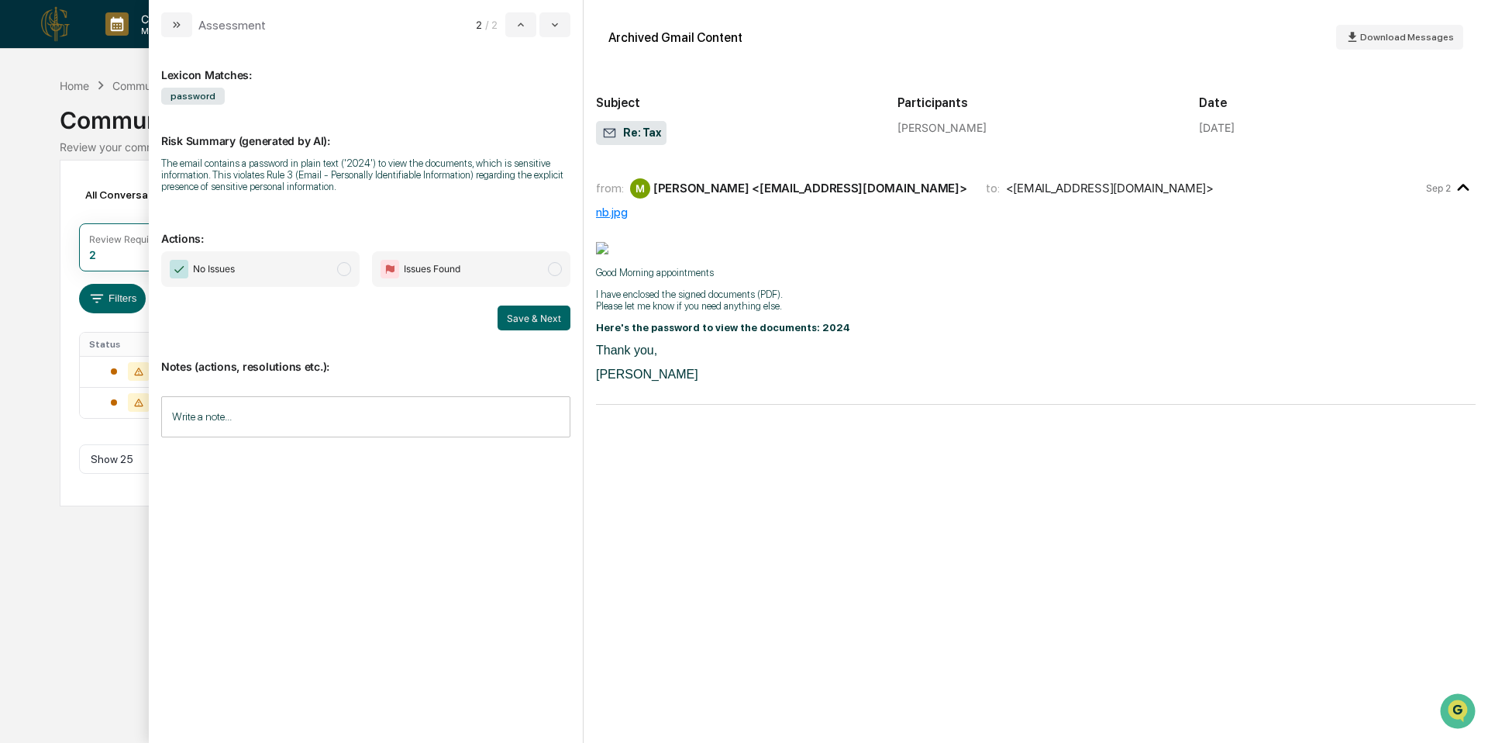
click at [615, 207] on div "nb.jpg" at bounding box center [1036, 212] width 880 height 15
click at [604, 245] on img "modal" at bounding box center [602, 248] width 12 height 12
click at [281, 283] on span "No Issues" at bounding box center [260, 269] width 198 height 36
click at [533, 326] on button "Save & Next" at bounding box center [534, 317] width 73 height 25
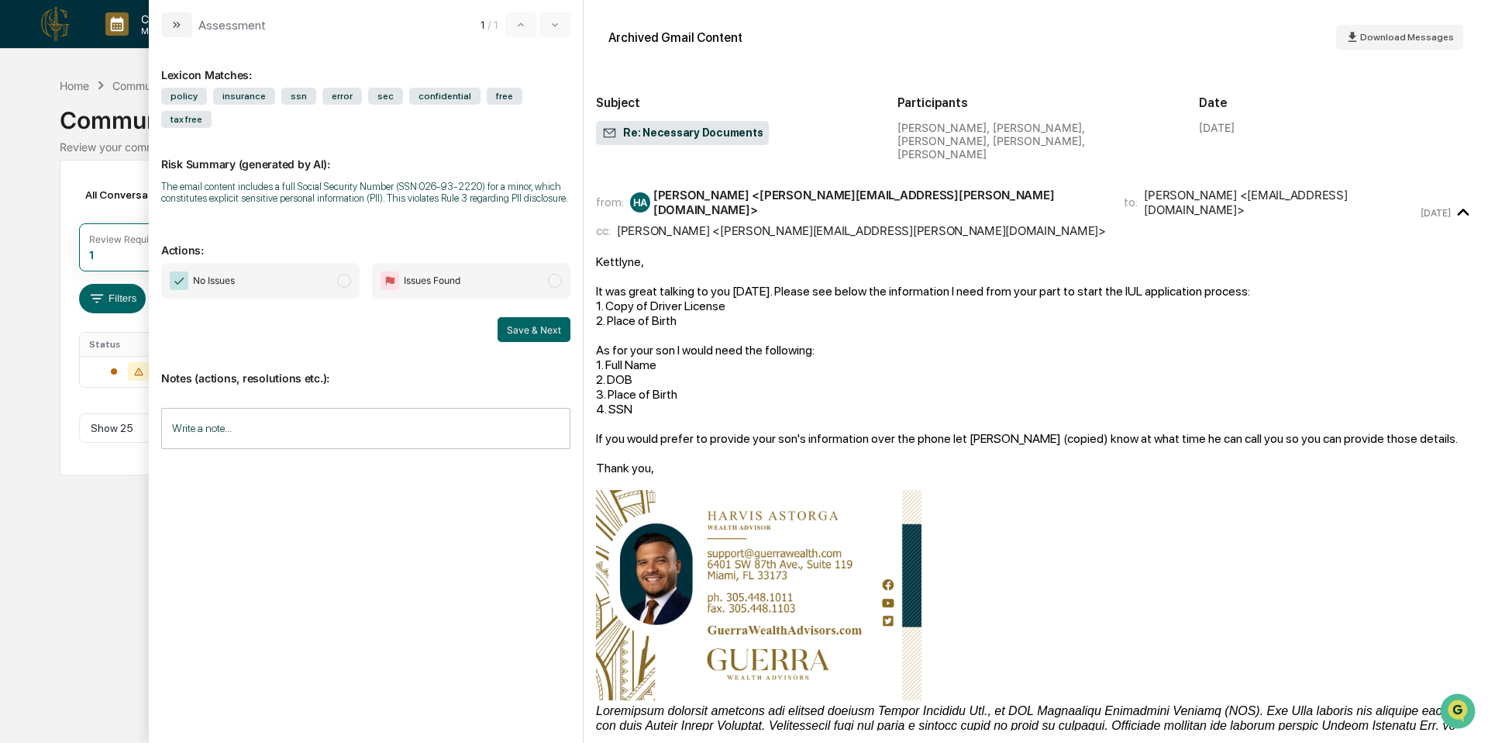
click at [517, 297] on span "Issues Found" at bounding box center [471, 281] width 198 height 36
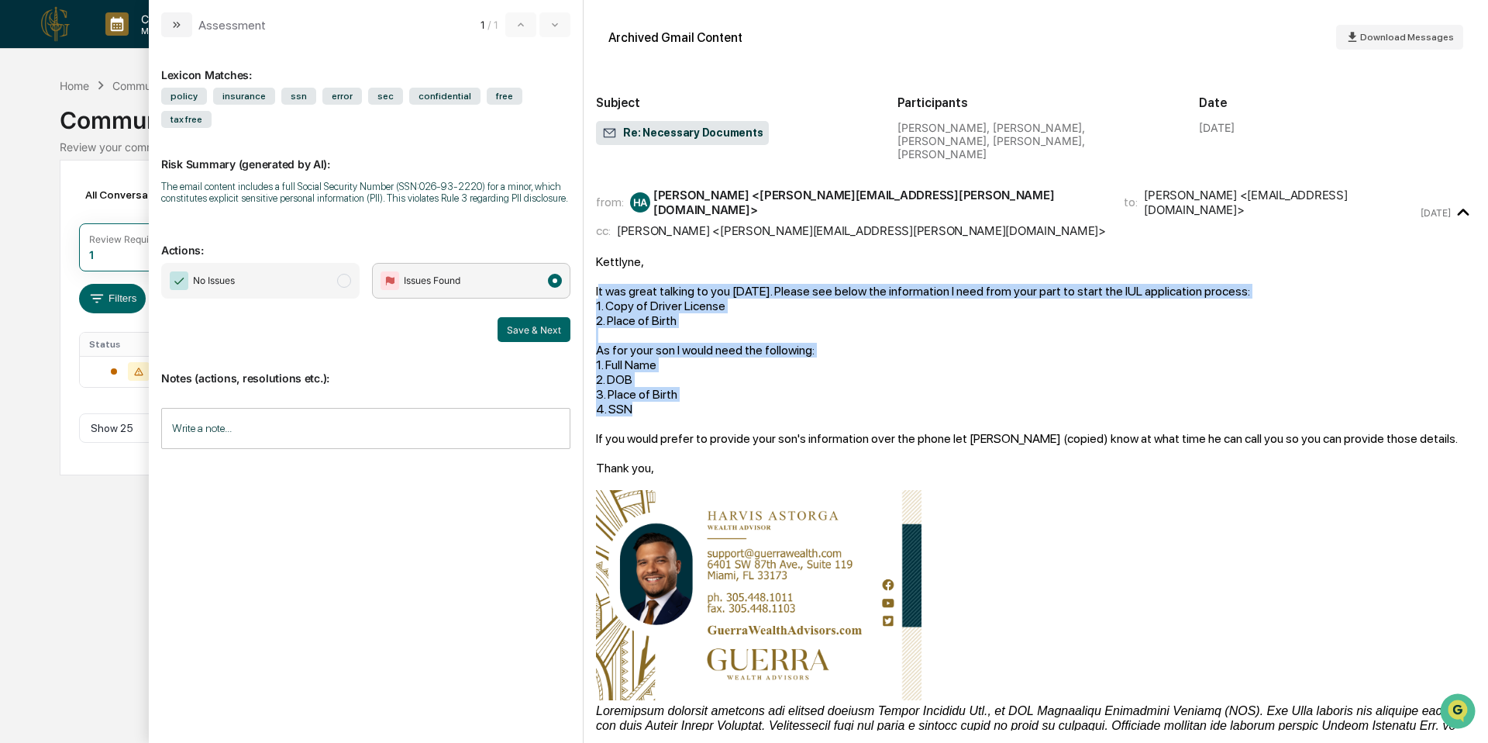
drag, startPoint x: 656, startPoint y: 375, endPoint x: 600, endPoint y: 260, distance: 128.3
click at [600, 260] on div "[PERSON_NAME], It was great talking to you [DATE]. Please see below the informa…" at bounding box center [1036, 537] width 880 height 567
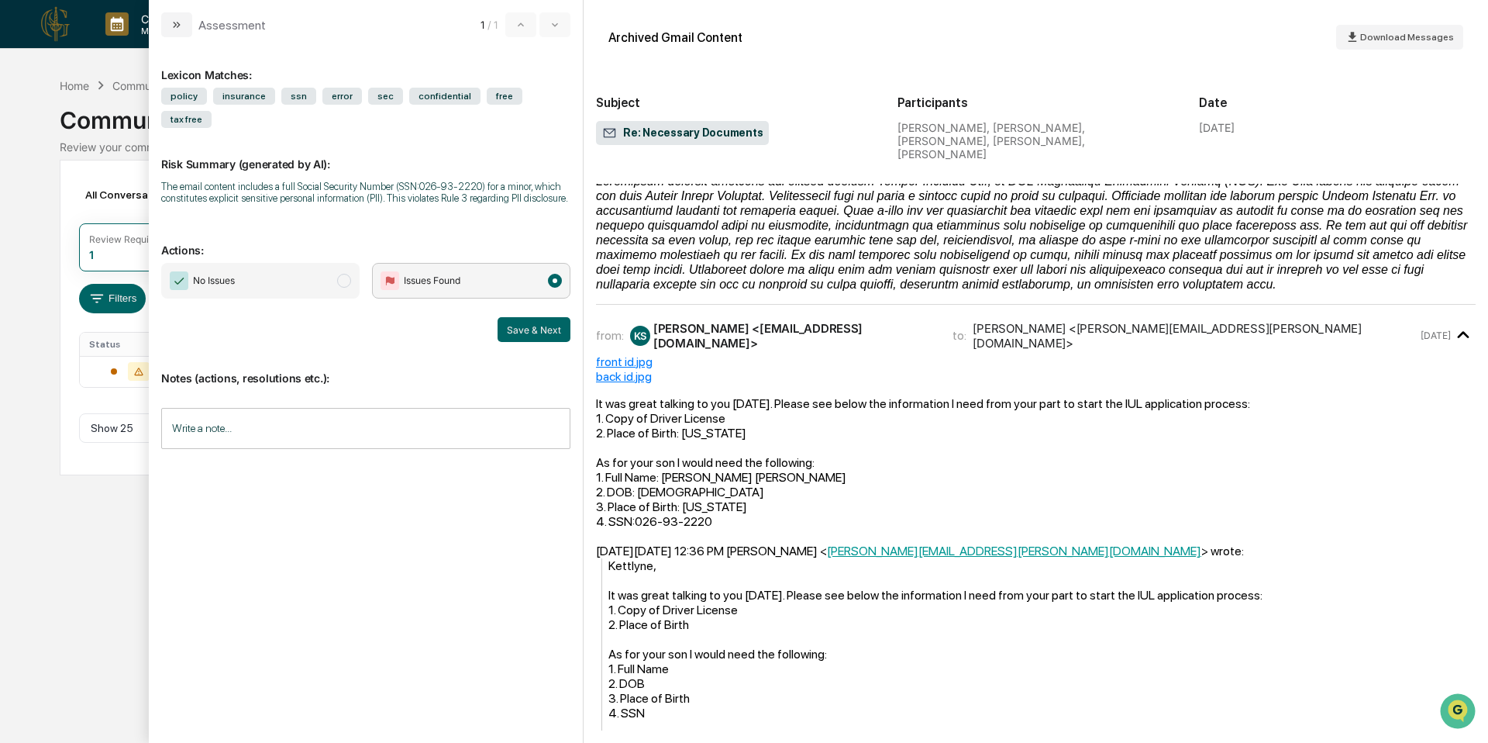
scroll to position [536, 0]
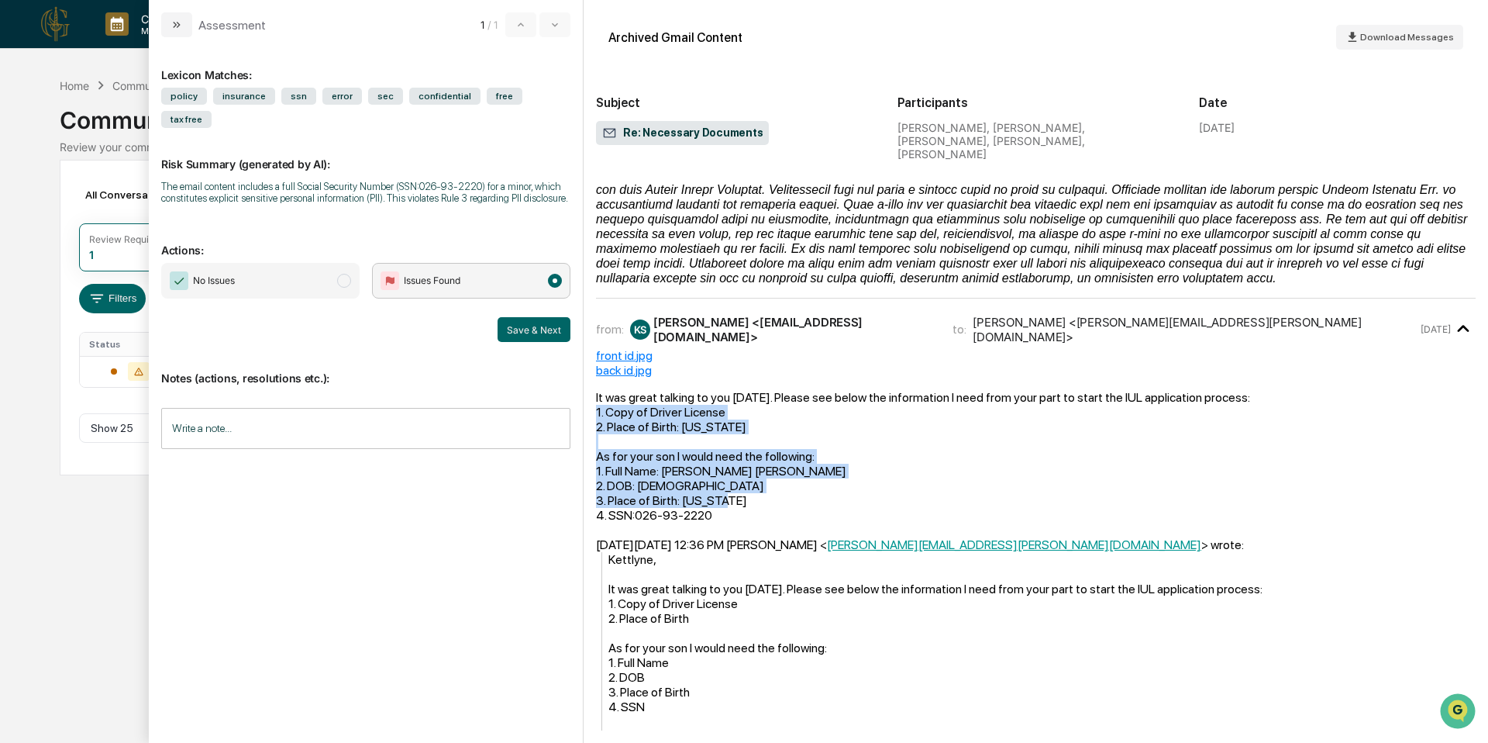
drag, startPoint x: 732, startPoint y: 458, endPoint x: 589, endPoint y: 364, distance: 171.8
click at [589, 364] on div "Archived Gmail Content Download Messages Subject Re: Necessary Documents Partic…" at bounding box center [1036, 371] width 905 height 743
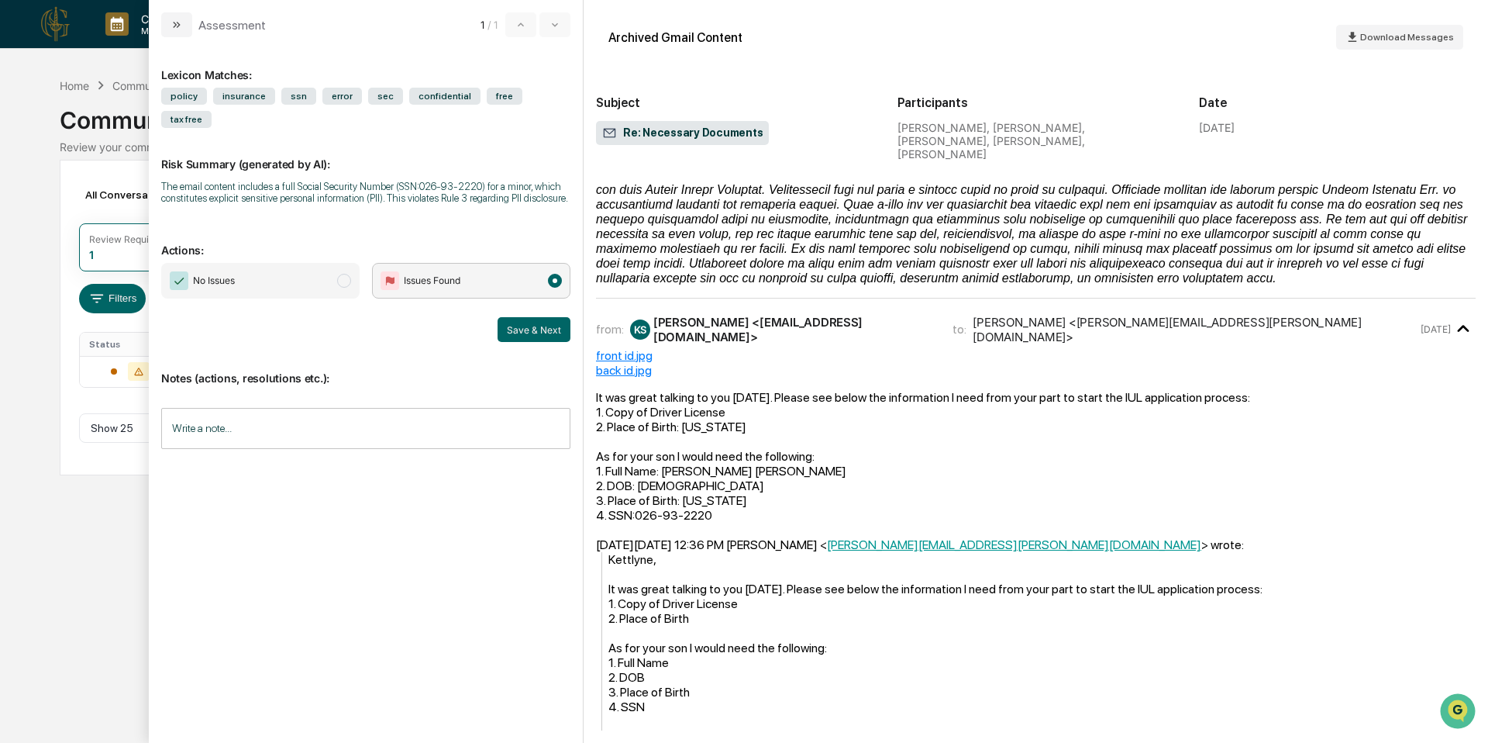
click at [736, 537] on div "[DATE][DATE] 12:36 PM [PERSON_NAME] < [PERSON_NAME][EMAIL_ADDRESS][PERSON_NAME]…" at bounding box center [1036, 544] width 880 height 15
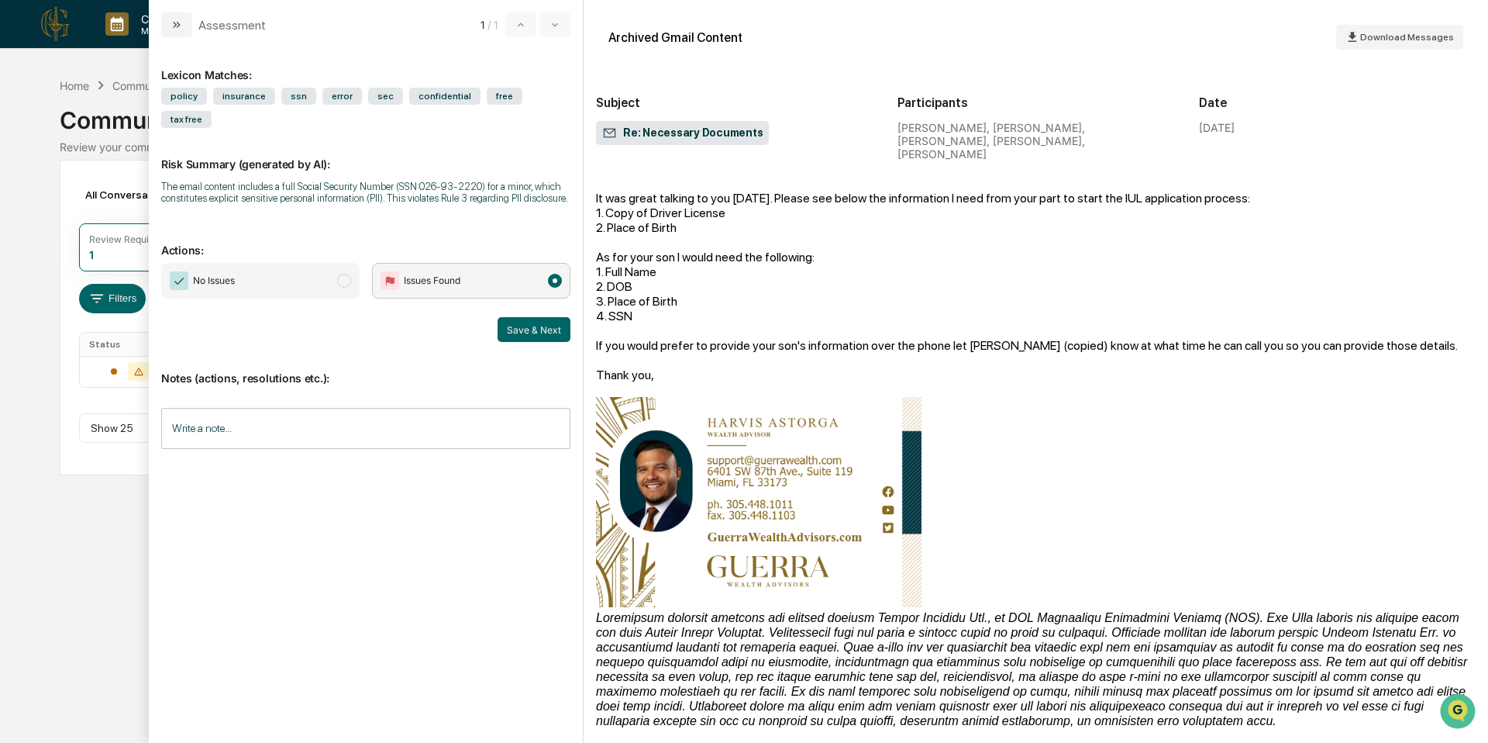
scroll to position [9, 0]
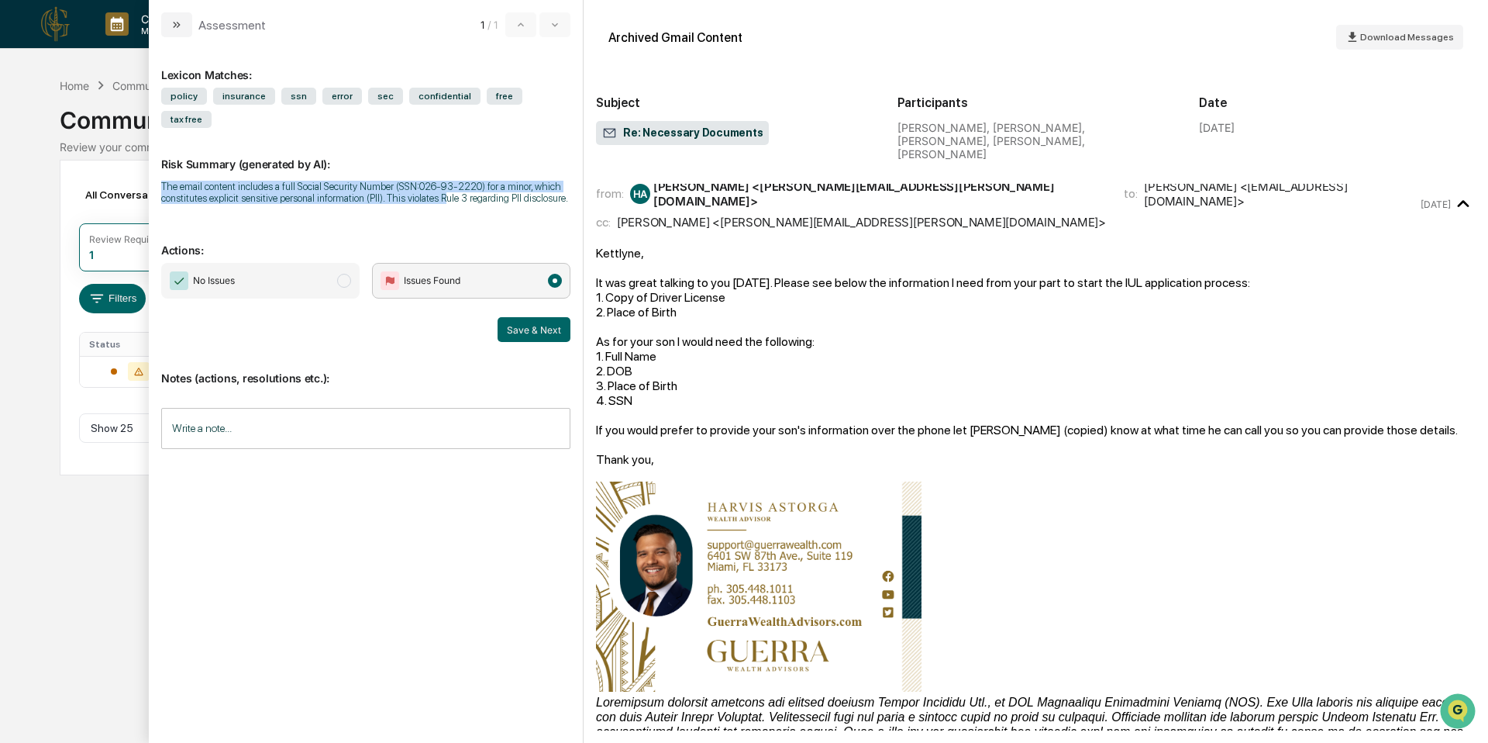
drag, startPoint x: 163, startPoint y: 191, endPoint x: 539, endPoint y: 191, distance: 375.9
click at [539, 191] on div "The email content includes a full Social Security Number (SSN:026-93-2220) for …" at bounding box center [365, 192] width 409 height 23
drag, startPoint x: 419, startPoint y: 188, endPoint x: 539, endPoint y: 188, distance: 120.1
click at [539, 188] on div "The email content includes a full Social Security Number (SSN:026-93-2220) for …" at bounding box center [365, 192] width 409 height 23
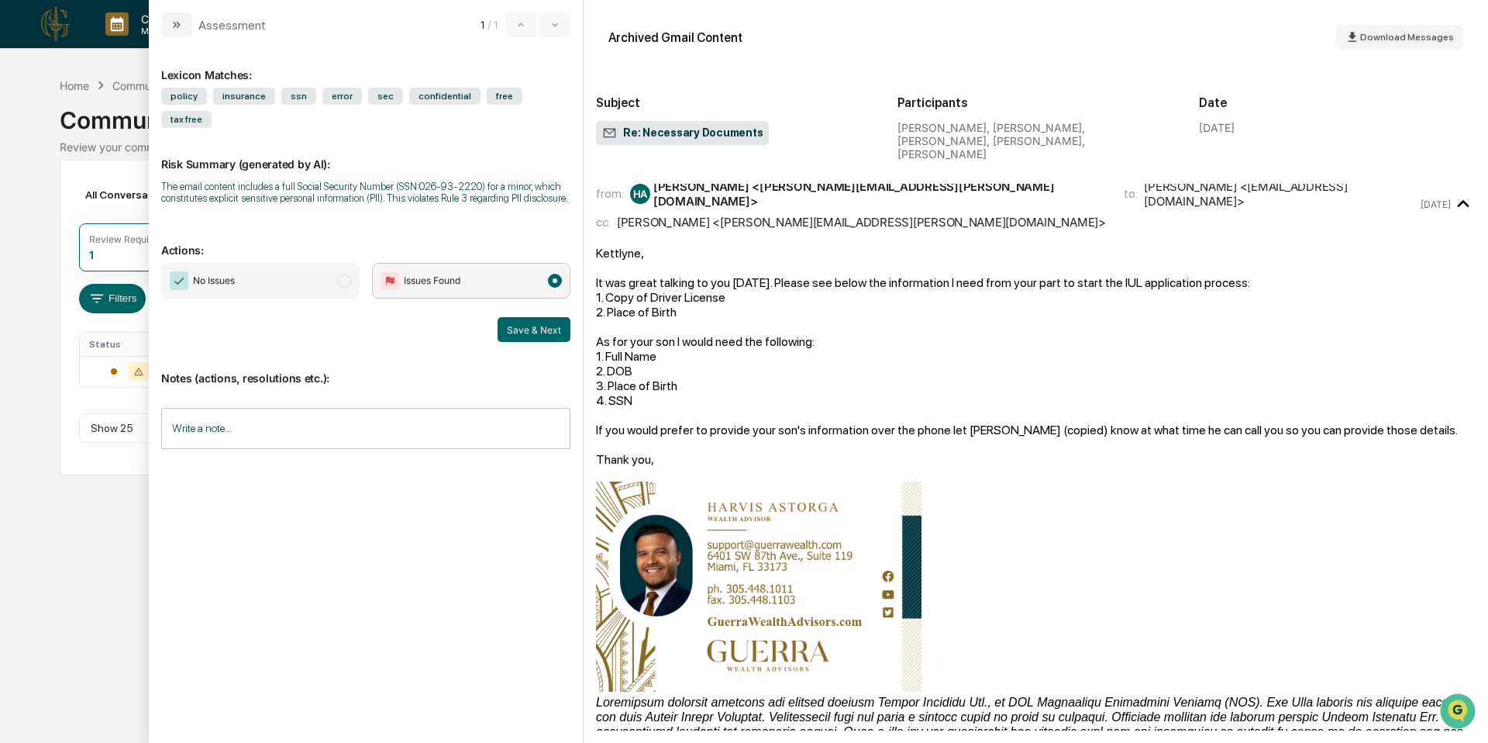
click at [343, 202] on div "The email content includes a full Social Security Number (SSN:026-93-2220) for …" at bounding box center [365, 192] width 409 height 23
drag, startPoint x: 477, startPoint y: 198, endPoint x: 545, endPoint y: 204, distance: 67.7
click at [546, 204] on div "The email content includes a full Social Security Number (SSN:026-93-2220) for …" at bounding box center [365, 192] width 409 height 23
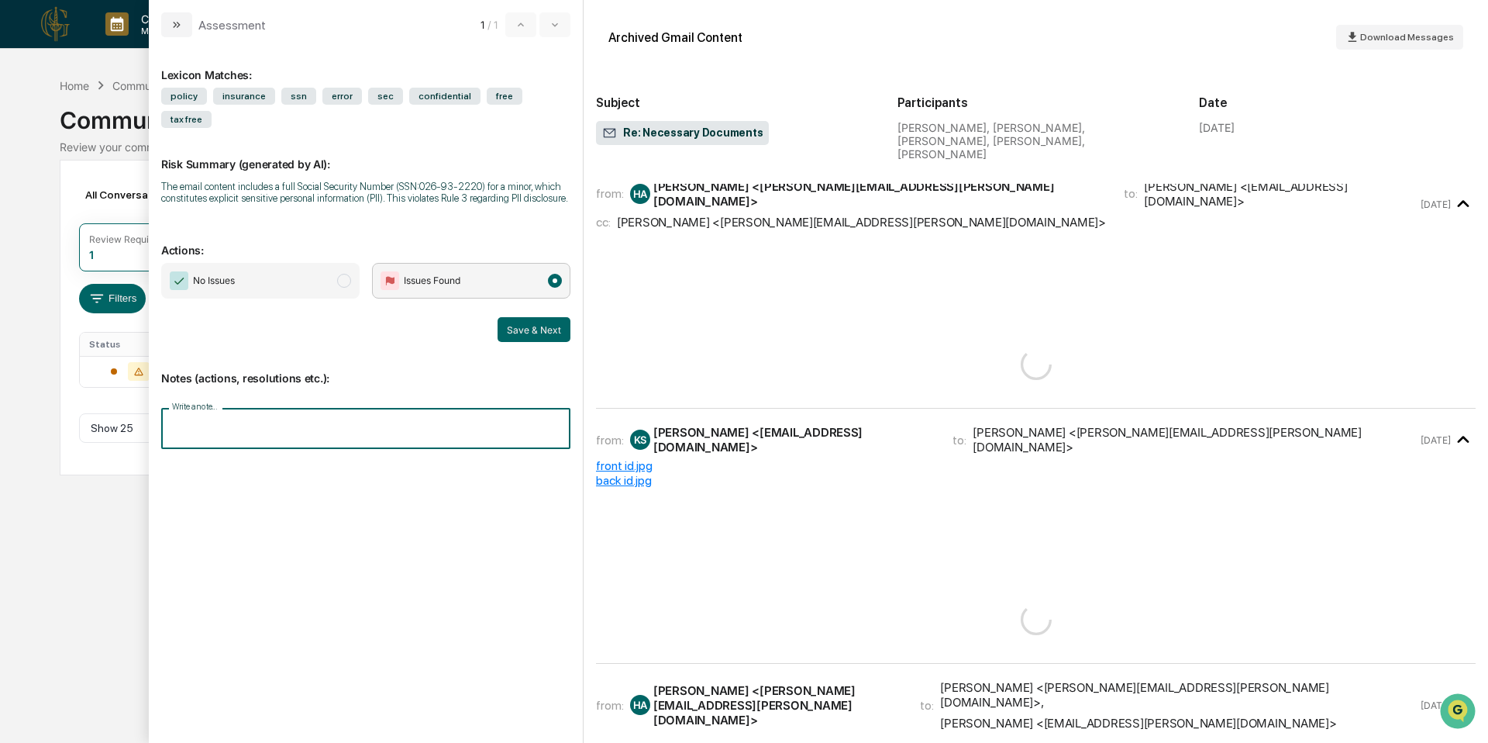
click at [206, 434] on div "Write a note... Write a note..." at bounding box center [365, 428] width 409 height 41
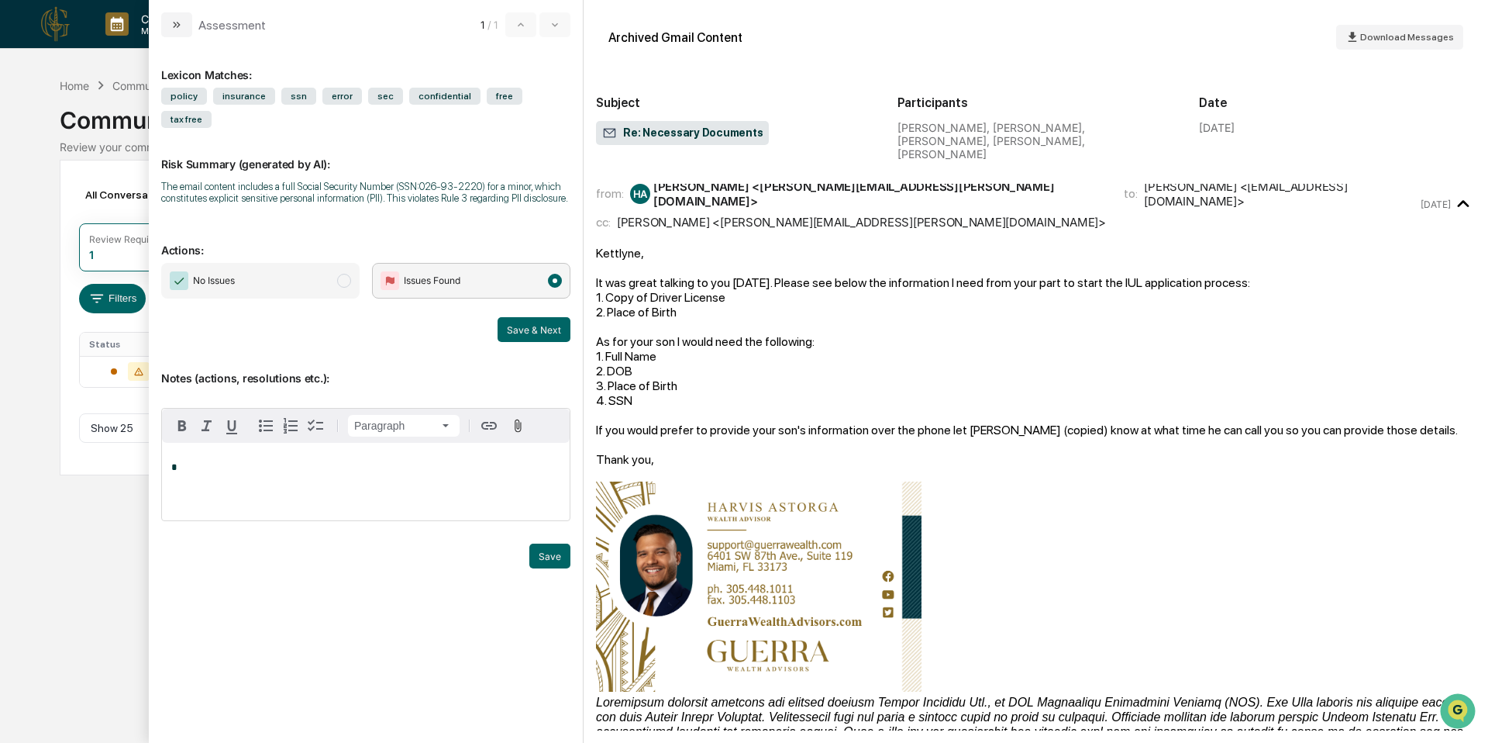
click at [297, 473] on p "*" at bounding box center [365, 467] width 389 height 11
click at [524, 433] on icon "modal" at bounding box center [518, 426] width 15 height 15
click at [551, 601] on button "Save" at bounding box center [549, 588] width 41 height 25
click at [339, 502] on div "*" at bounding box center [366, 482] width 408 height 78
click at [329, 569] on span "Compliance Violation Notification - [PERSON_NAME] 09:10:2025.pdf" at bounding box center [332, 563] width 329 height 12
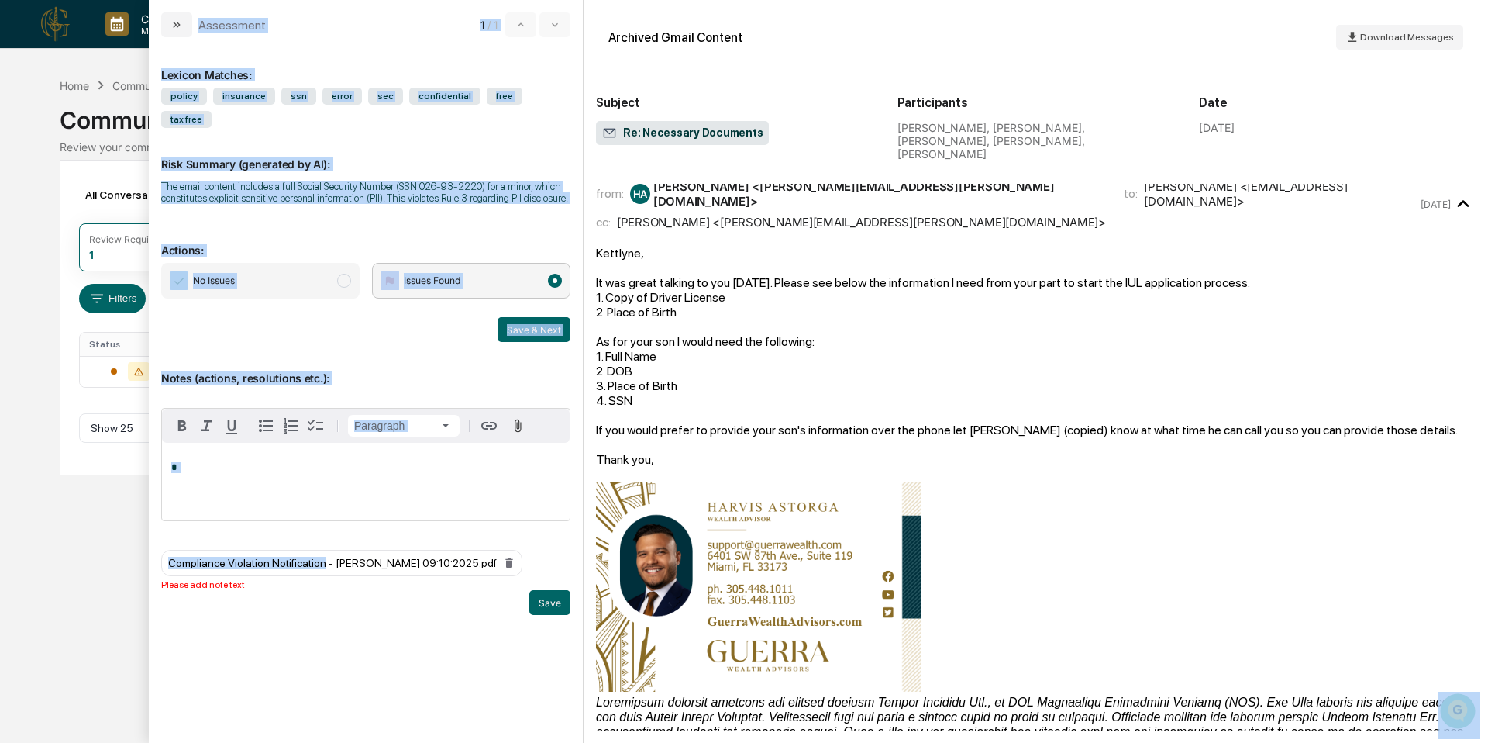
drag, startPoint x: 333, startPoint y: 577, endPoint x: 136, endPoint y: 582, distance: 196.9
click at [136, 582] on body "Calendar Manage Tasks Reviews Approval Management Company People, Data, Setting…" at bounding box center [744, 371] width 1488 height 743
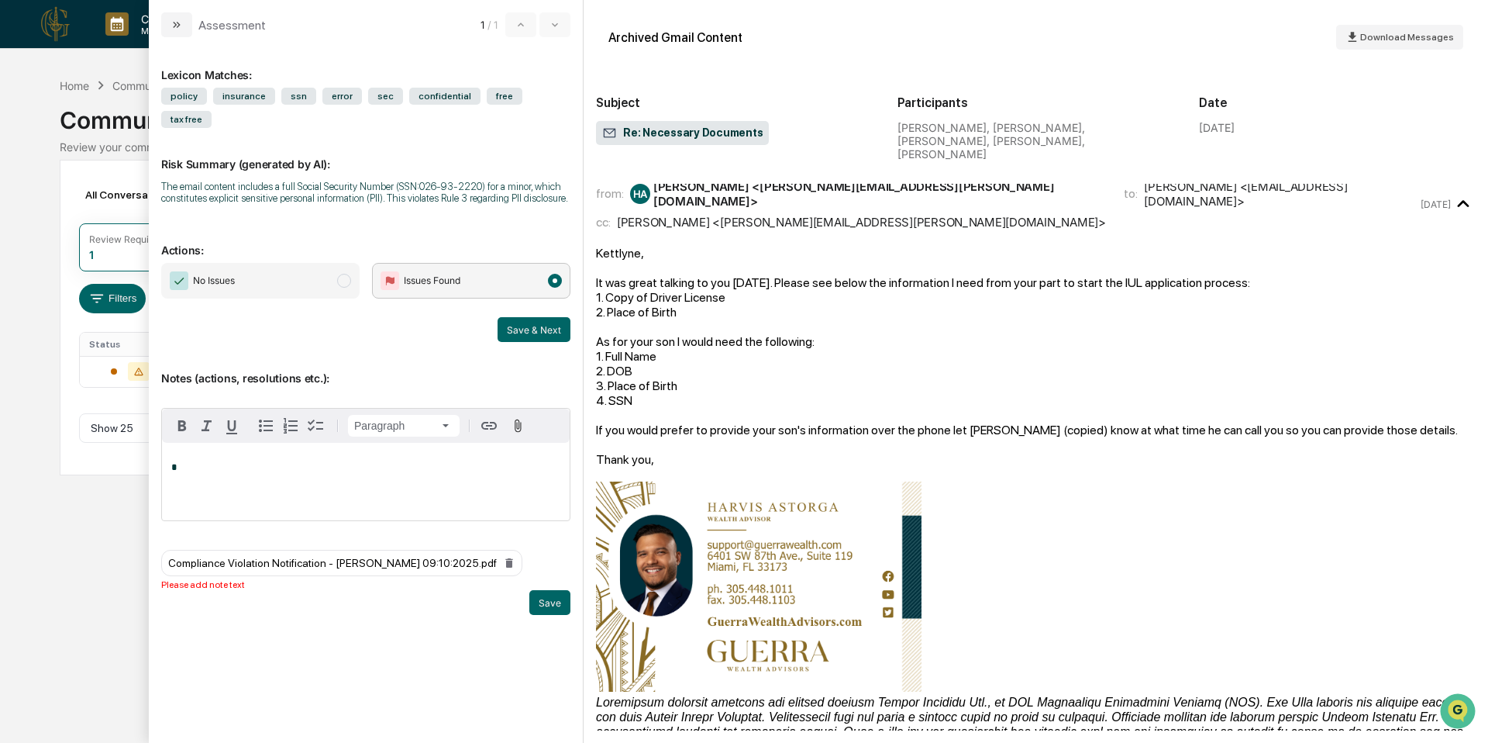
click at [242, 569] on span "Compliance Violation Notification - [PERSON_NAME] 09:10:2025.pdf" at bounding box center [332, 563] width 329 height 12
drag, startPoint x: 335, startPoint y: 581, endPoint x: 166, endPoint y: 583, distance: 169.0
click at [166, 576] on div "Compliance Violation Notification - [PERSON_NAME] 09:10:2025.pdf" at bounding box center [341, 563] width 361 height 26
copy span "Compliance Violation Notification"
click at [216, 473] on p "*" at bounding box center [365, 467] width 389 height 11
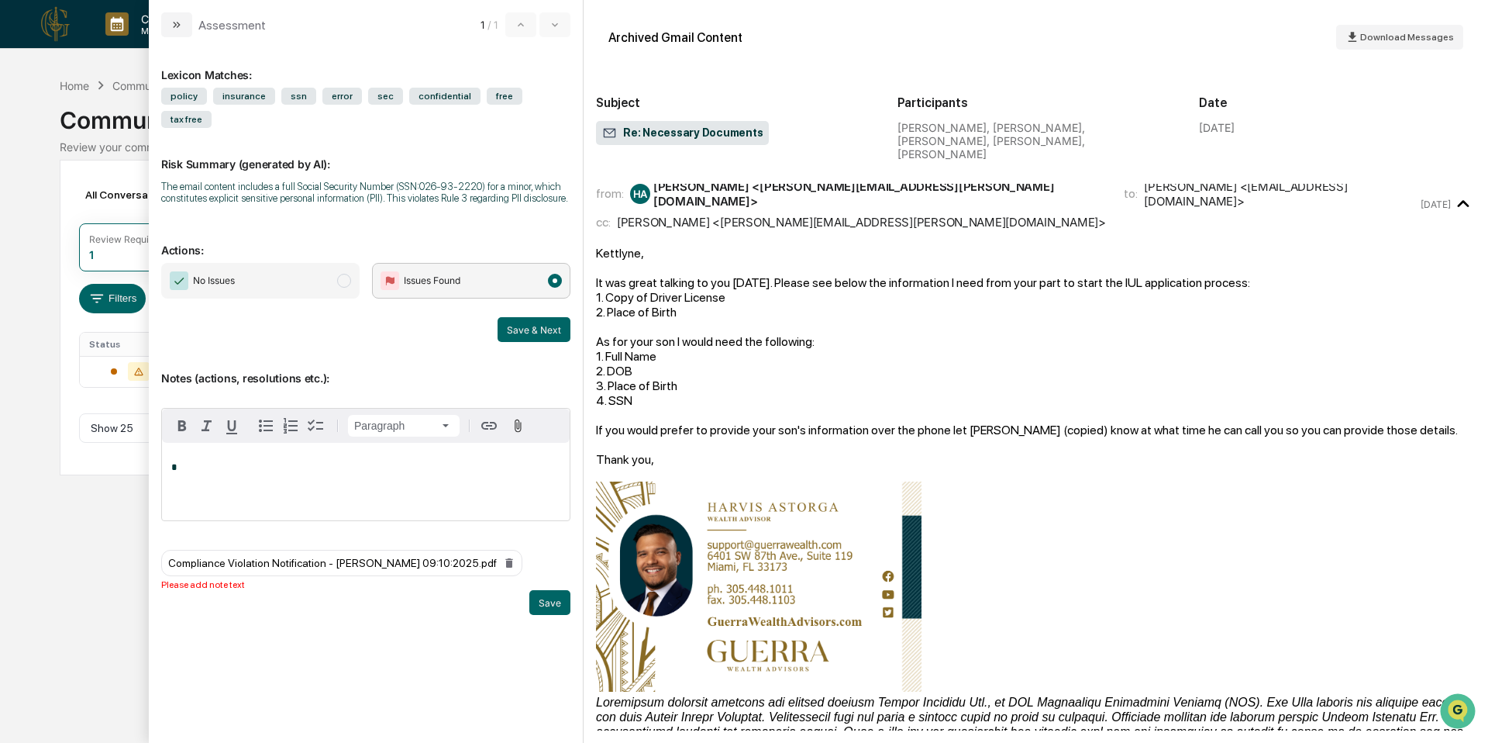
paste div "modal"
click at [549, 610] on button "Save" at bounding box center [549, 602] width 41 height 25
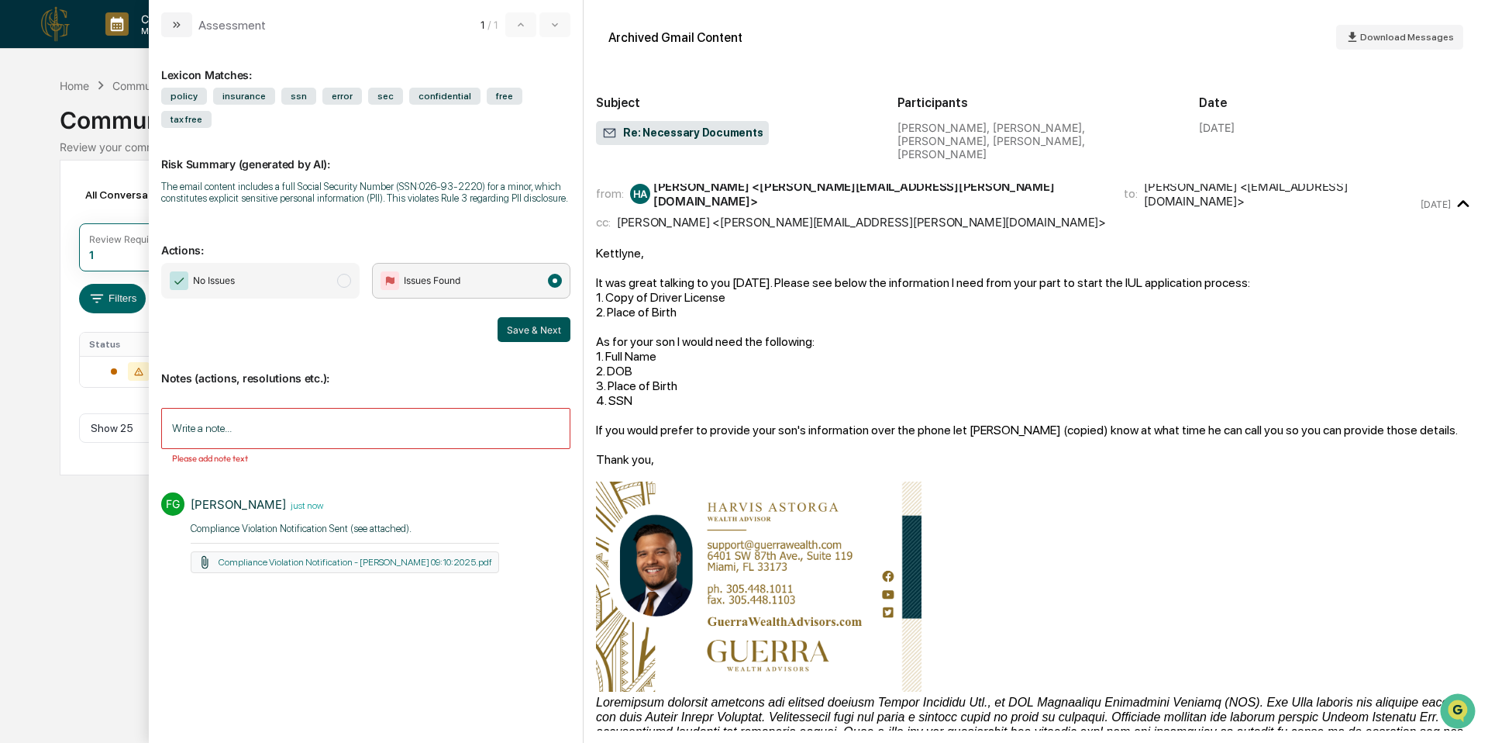
click at [526, 342] on button "Save & Next" at bounding box center [534, 329] width 73 height 25
